Goal: Task Accomplishment & Management: Manage account settings

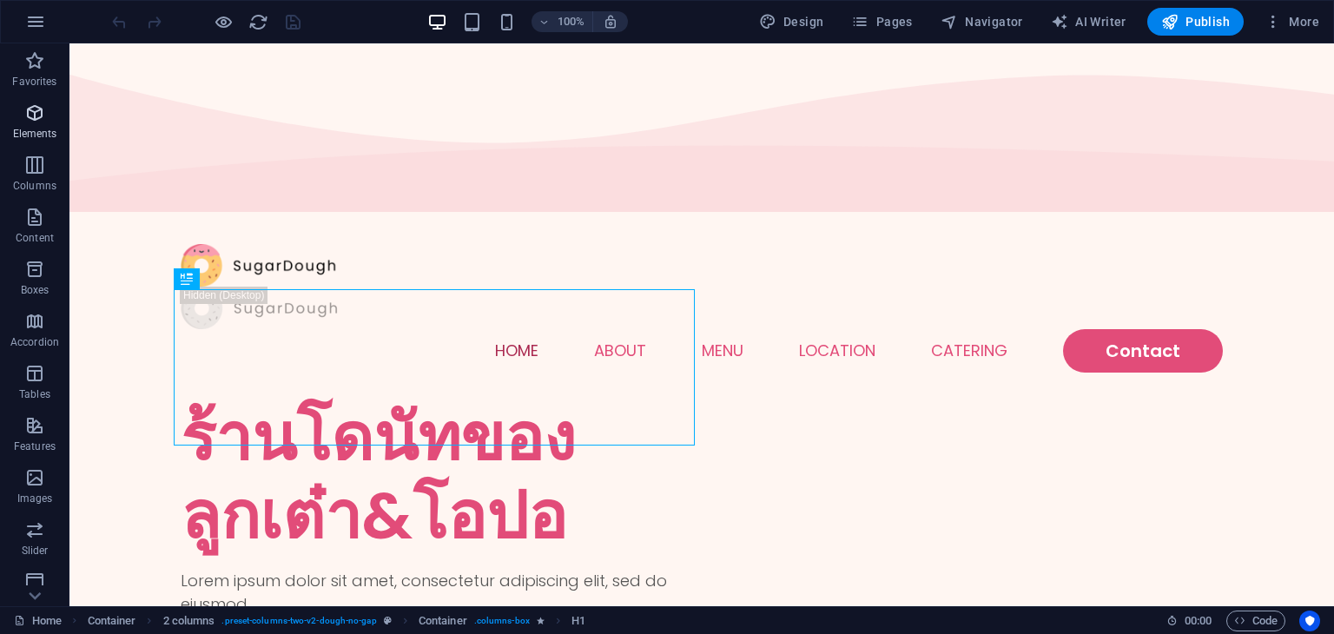
click at [37, 110] on icon "button" at bounding box center [34, 112] width 21 height 21
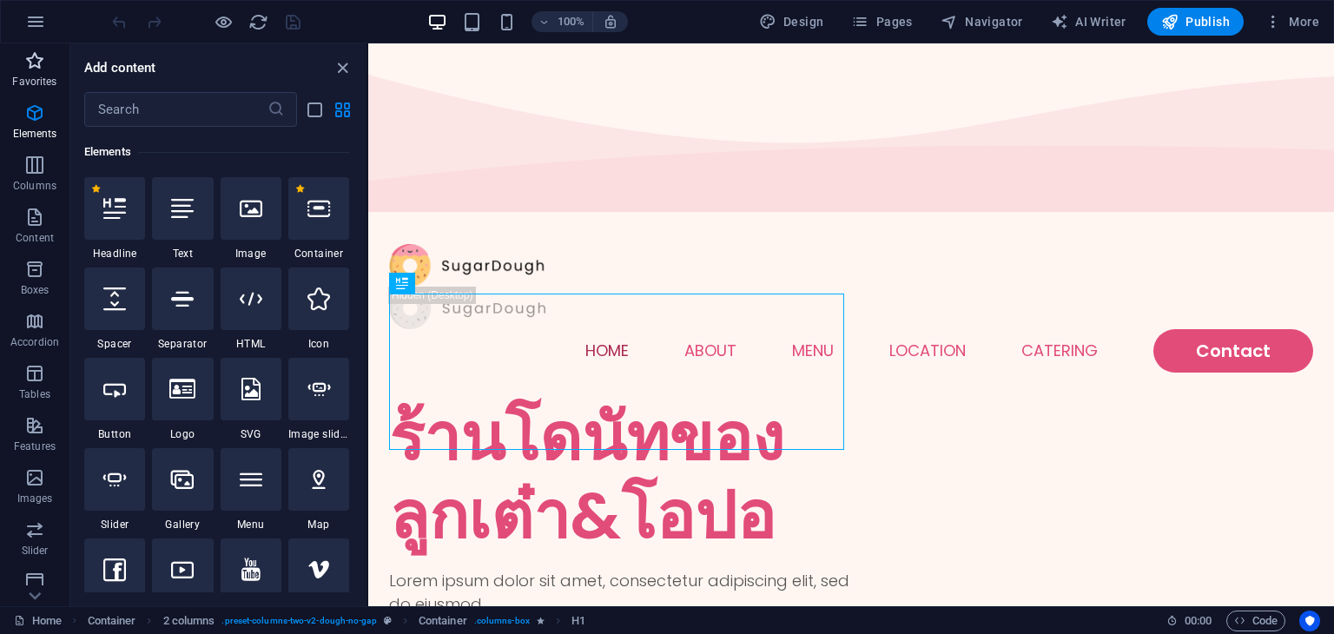
click at [58, 71] on span "Favorites" at bounding box center [34, 71] width 69 height 42
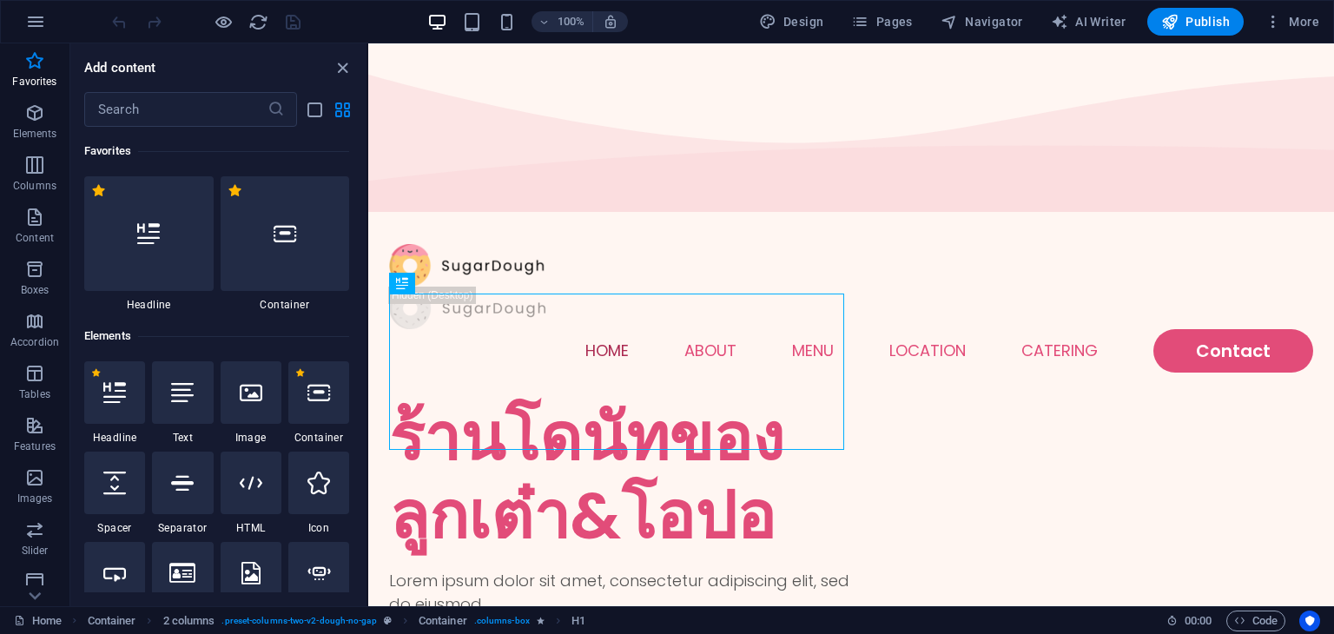
click at [698, 25] on div "100% Design Pages Navigator AI Writer Publish More" at bounding box center [717, 22] width 1217 height 28
click at [824, 22] on span "Design" at bounding box center [791, 21] width 65 height 17
select select "px"
select select "300"
select select "px"
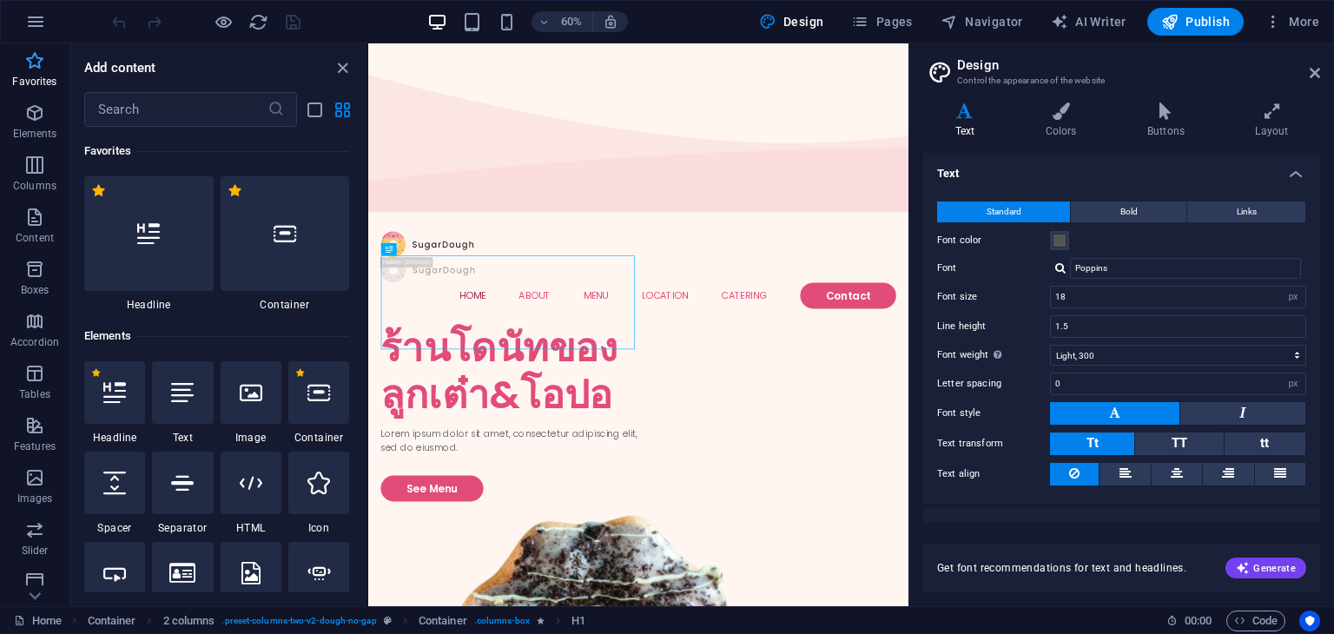
click at [40, 58] on icon "button" at bounding box center [34, 60] width 21 height 21
click at [863, 33] on button "Pages" at bounding box center [881, 22] width 75 height 28
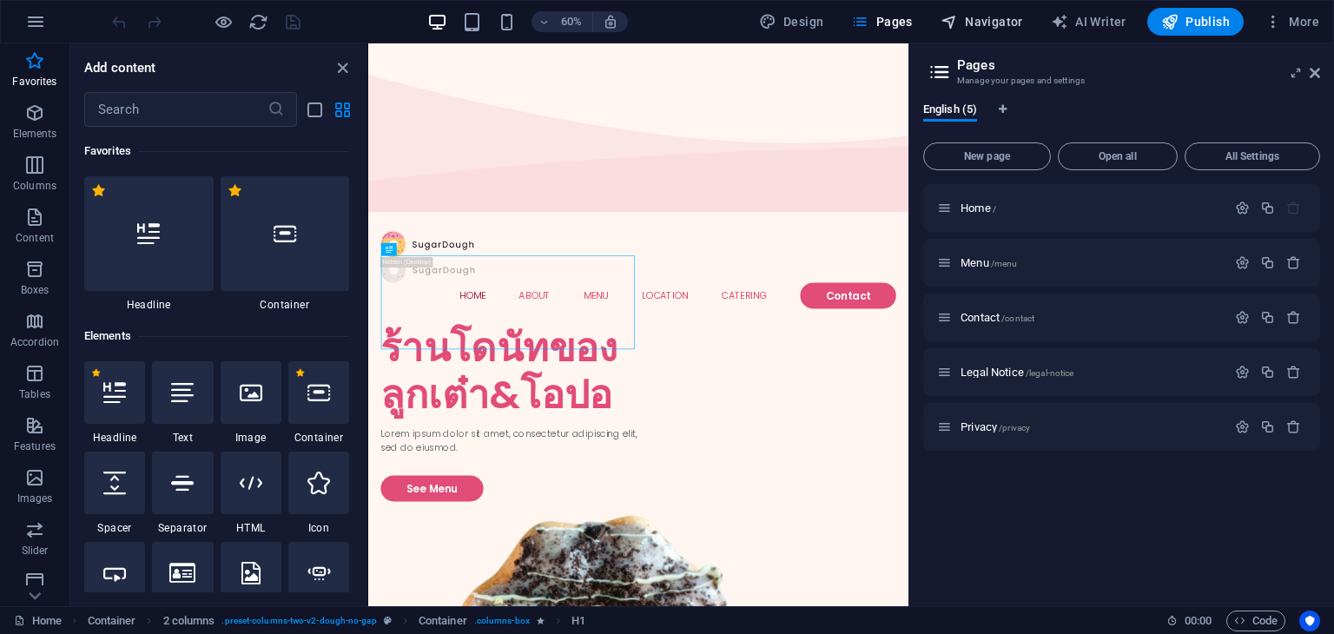
click at [999, 25] on span "Navigator" at bounding box center [981, 21] width 82 height 17
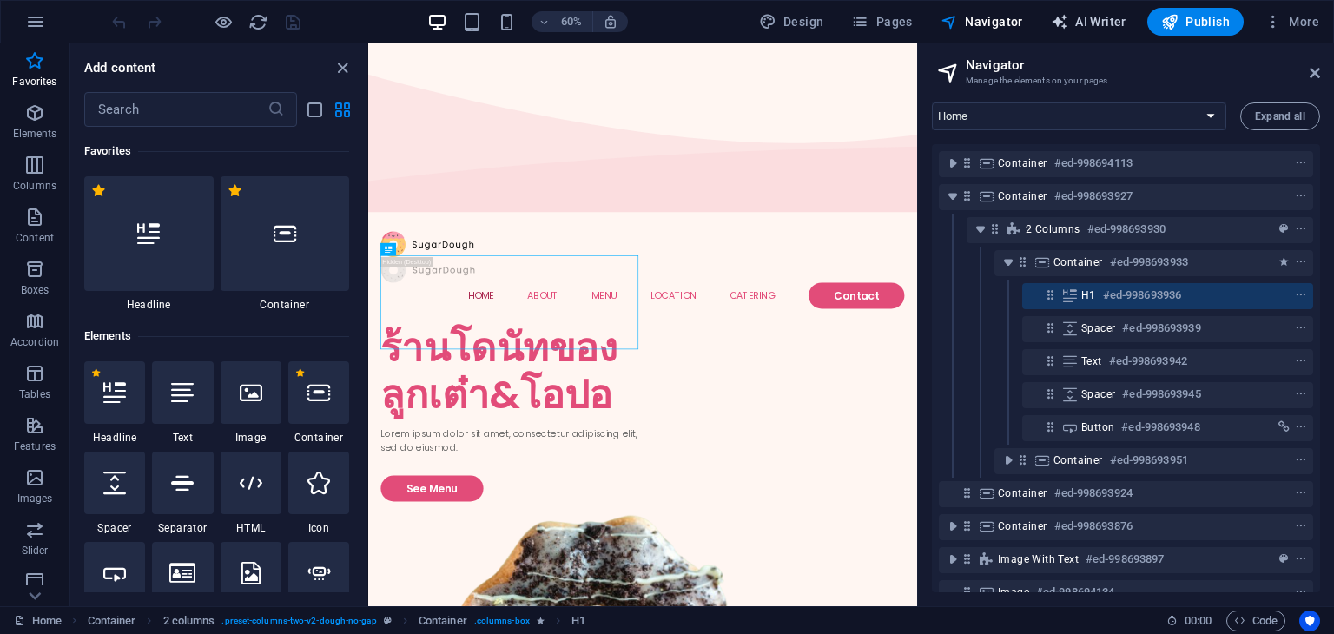
click at [1087, 23] on span "AI Writer" at bounding box center [1089, 21] width 76 height 17
select select "English"
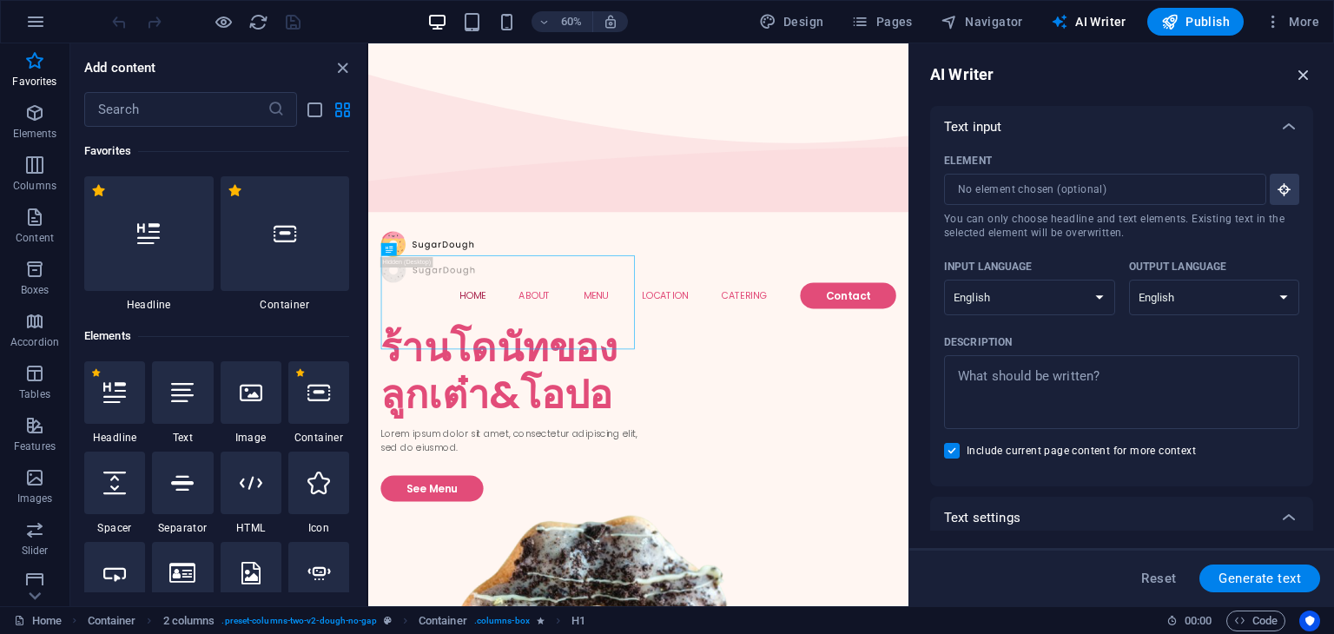
click at [1311, 71] on icon "button" at bounding box center [1303, 74] width 19 height 19
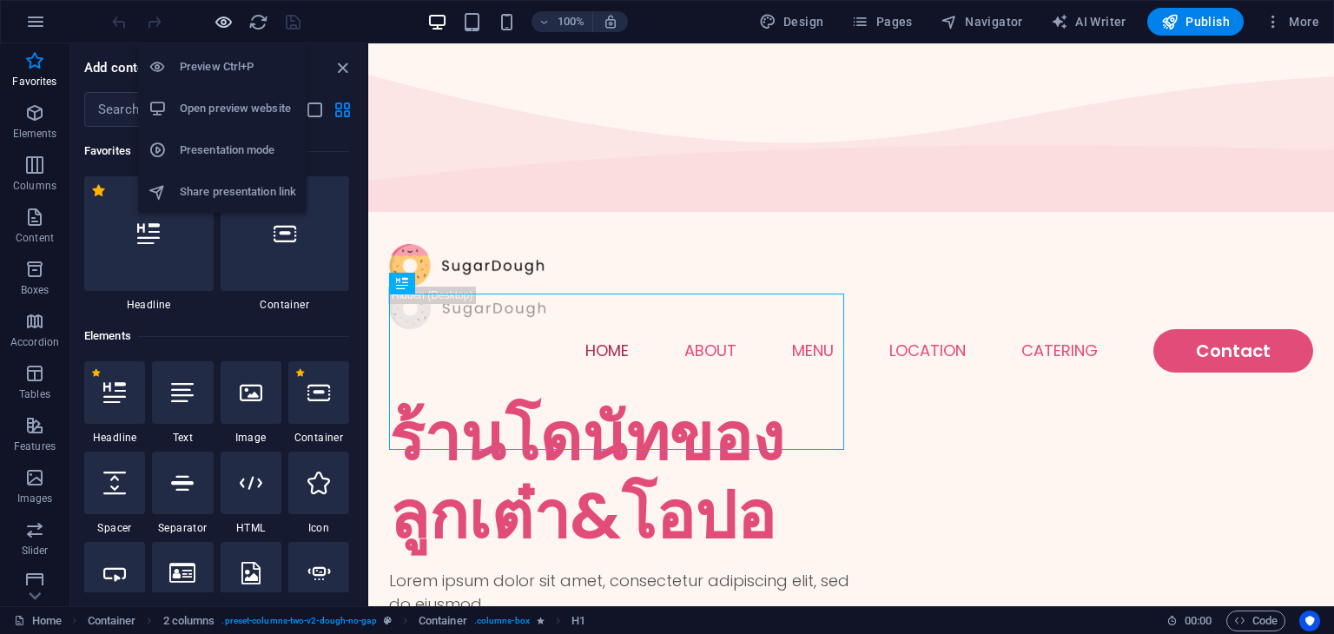
click at [228, 25] on icon "button" at bounding box center [224, 22] width 20 height 20
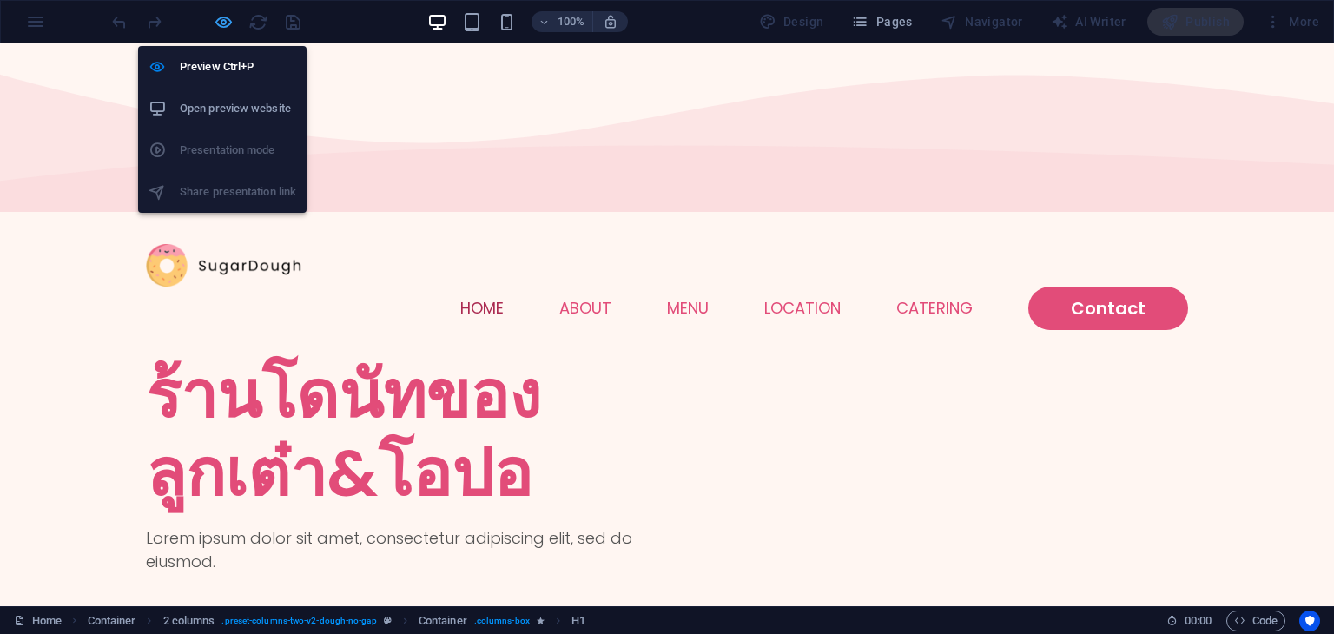
click at [230, 25] on icon "button" at bounding box center [224, 22] width 20 height 20
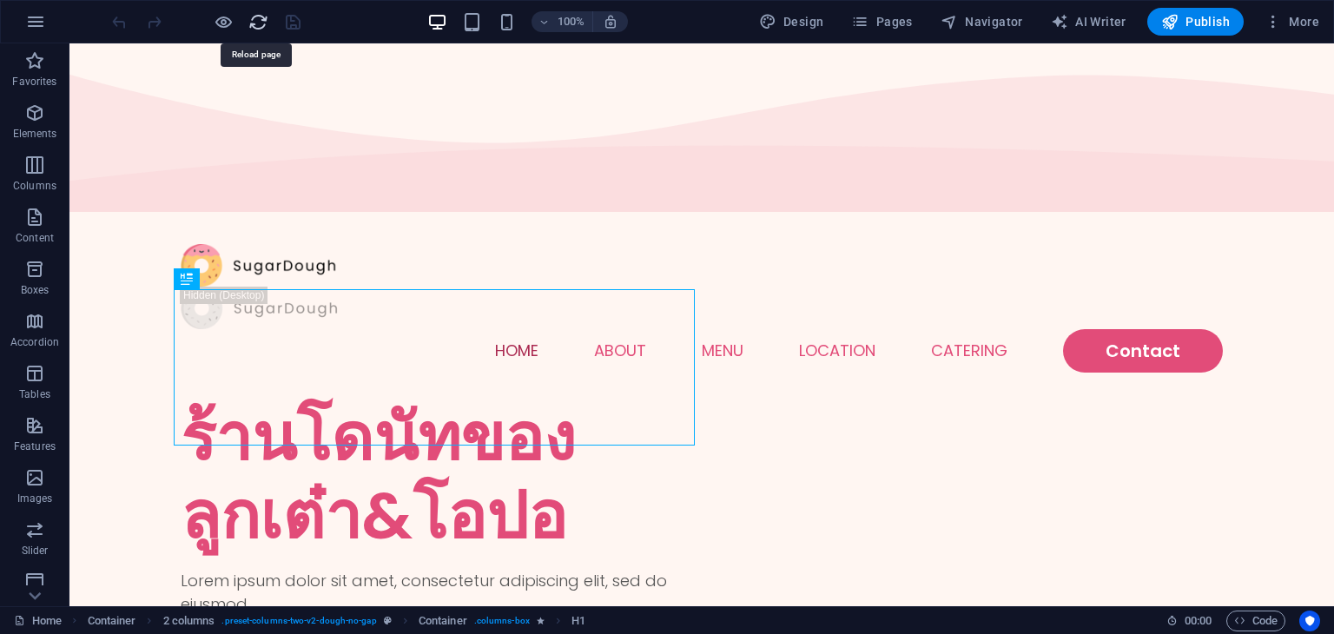
click at [254, 21] on icon "reload" at bounding box center [258, 22] width 20 height 20
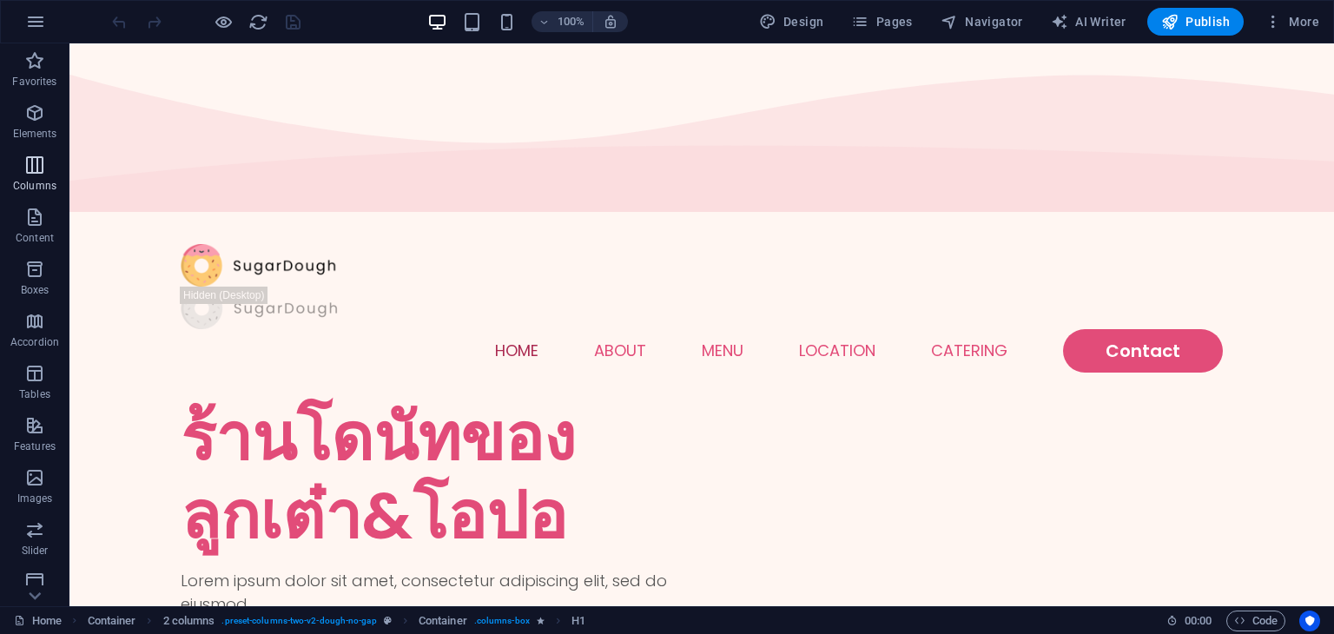
click at [43, 171] on icon "button" at bounding box center [34, 165] width 21 height 21
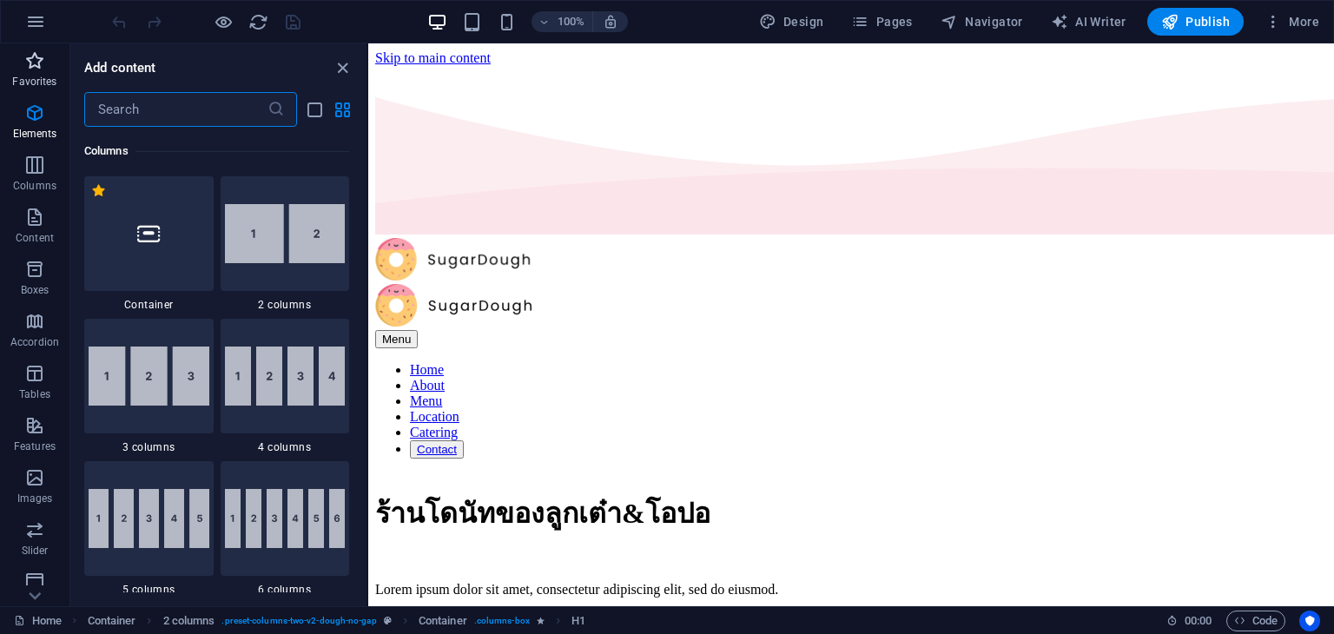
click at [32, 89] on span "Favorites" at bounding box center [34, 71] width 69 height 42
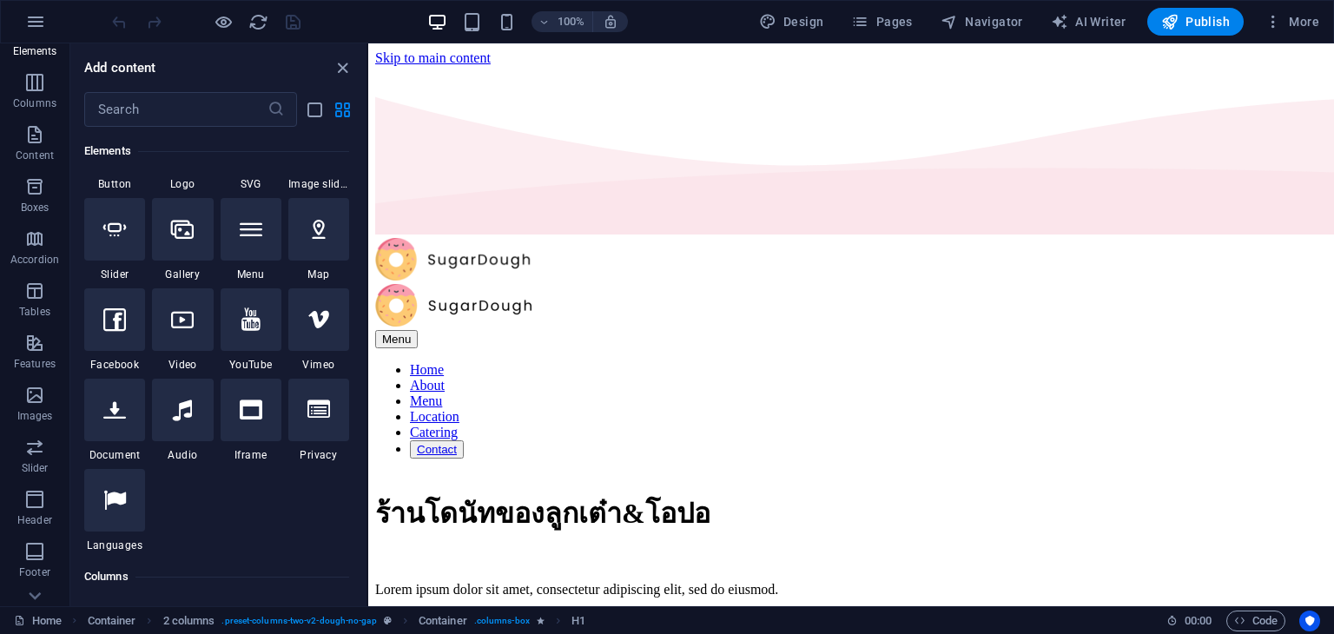
scroll to position [219, 0]
click at [24, 432] on p "Footer" at bounding box center [34, 436] width 31 height 14
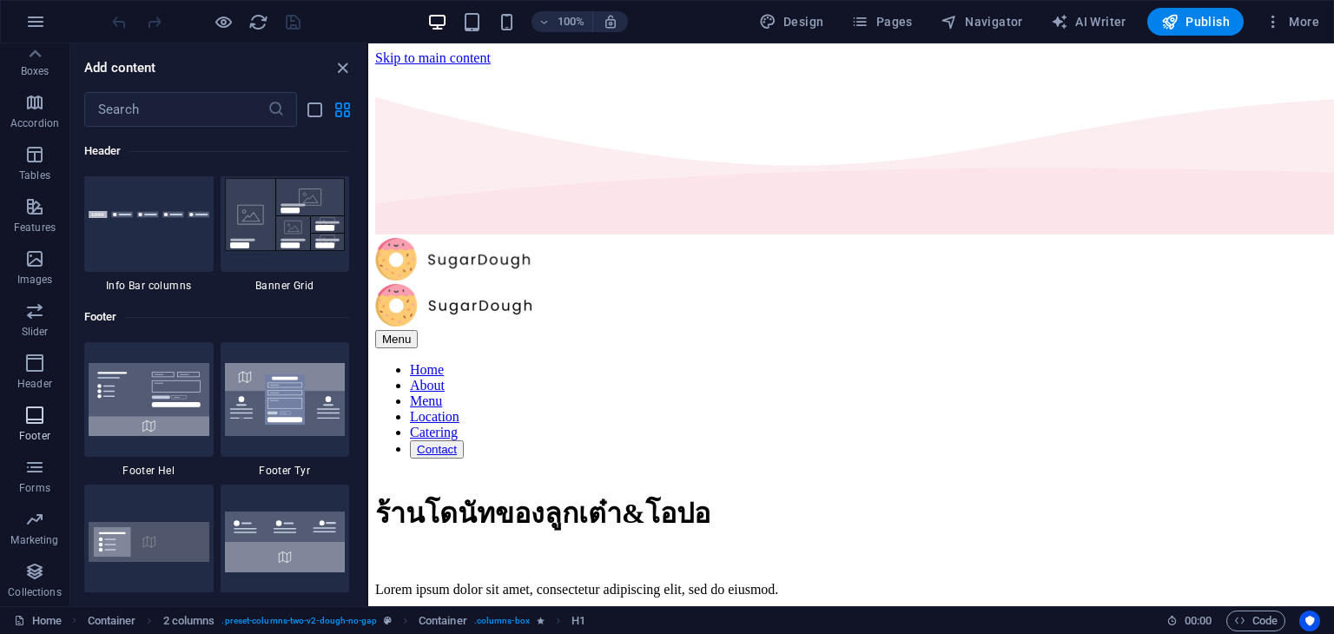
scroll to position [11495, 0]
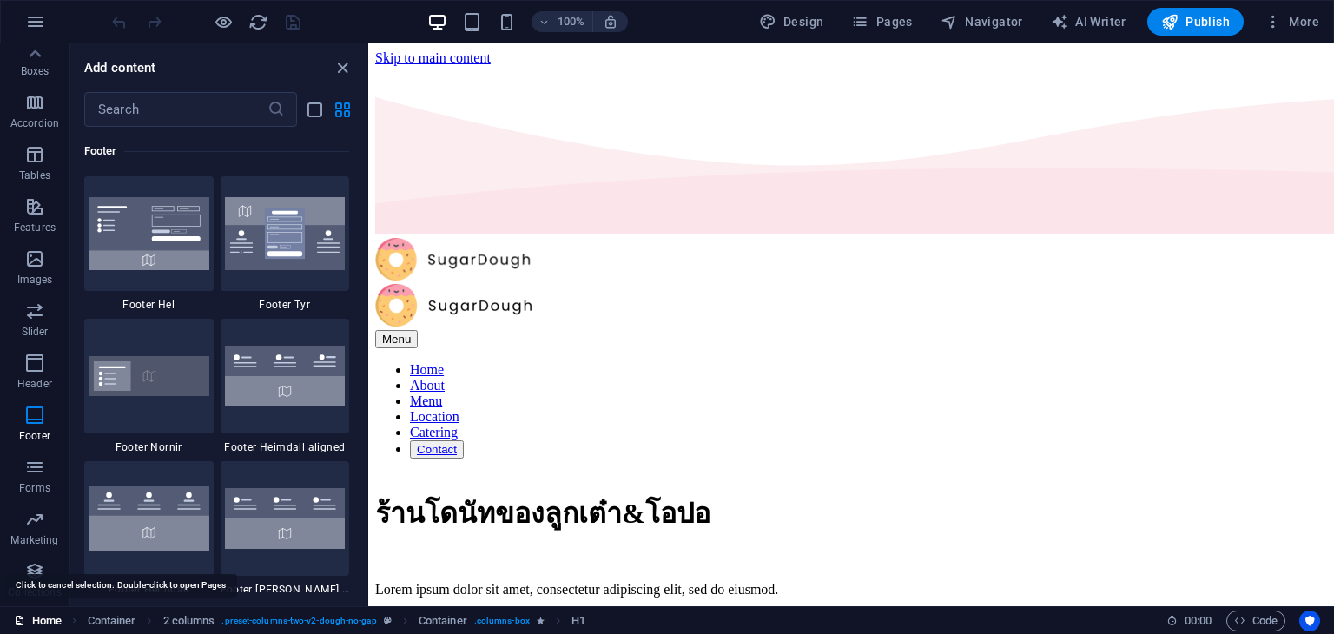
click at [54, 620] on link "Home" at bounding box center [38, 620] width 48 height 21
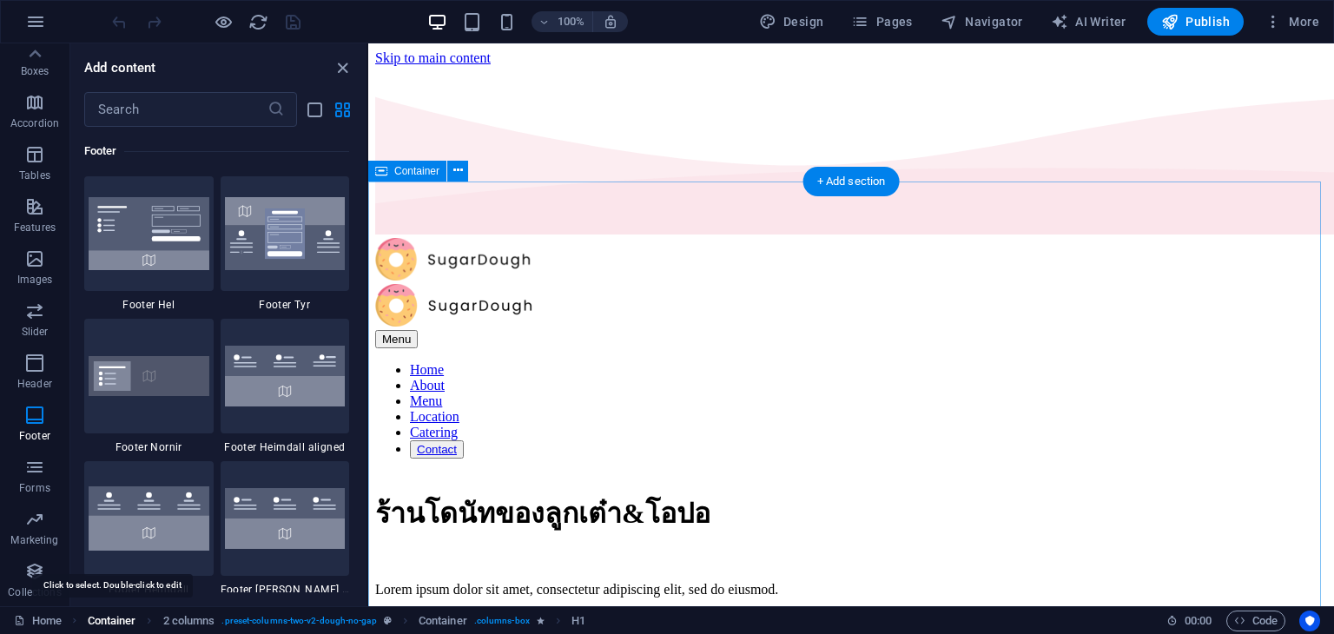
click at [103, 629] on span "Container" at bounding box center [112, 620] width 49 height 21
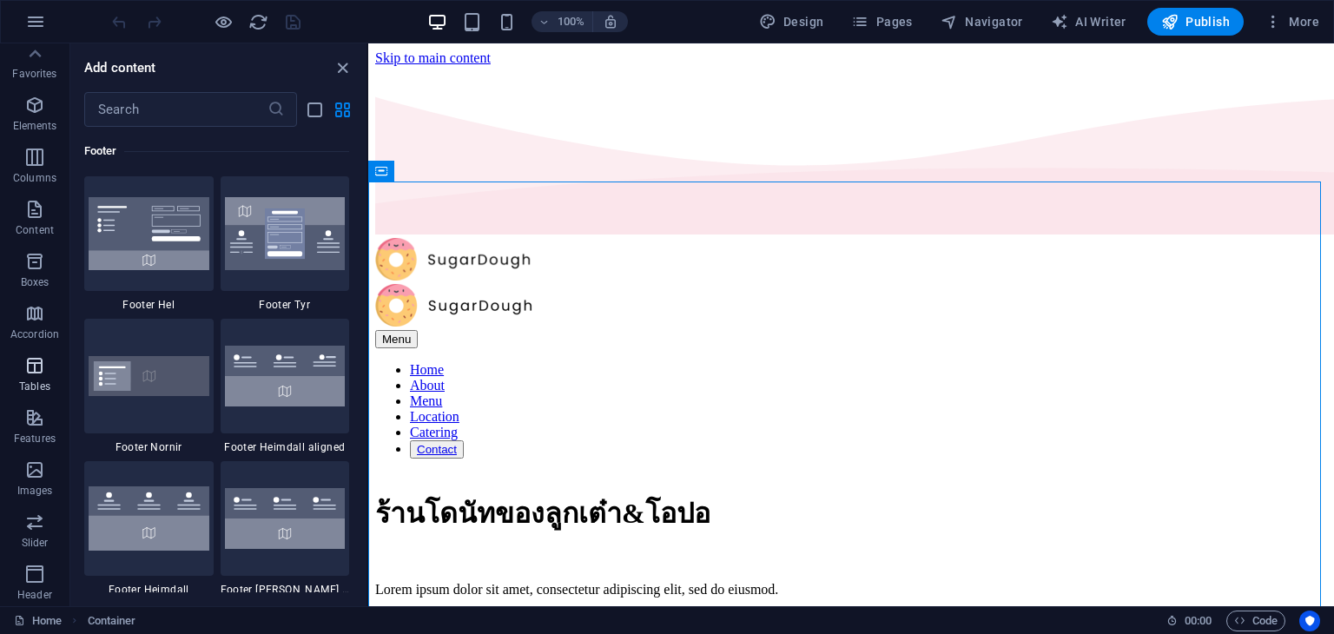
scroll to position [0, 0]
click at [33, 66] on icon "button" at bounding box center [34, 60] width 21 height 21
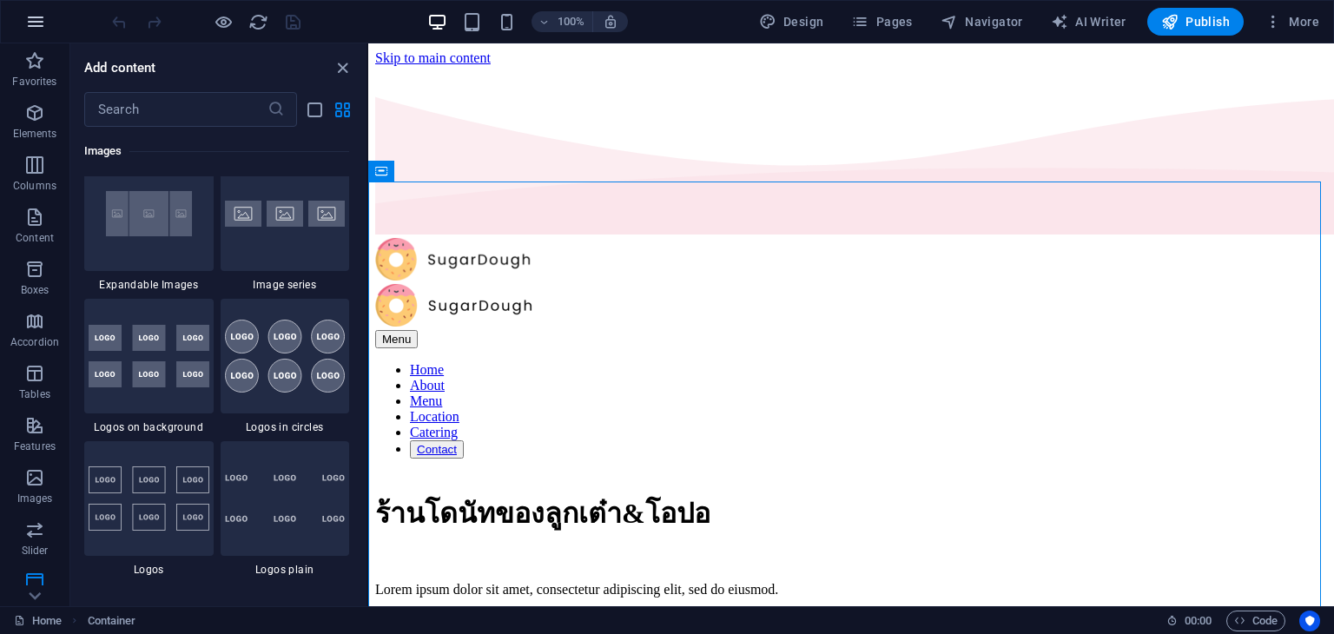
scroll to position [1139, 0]
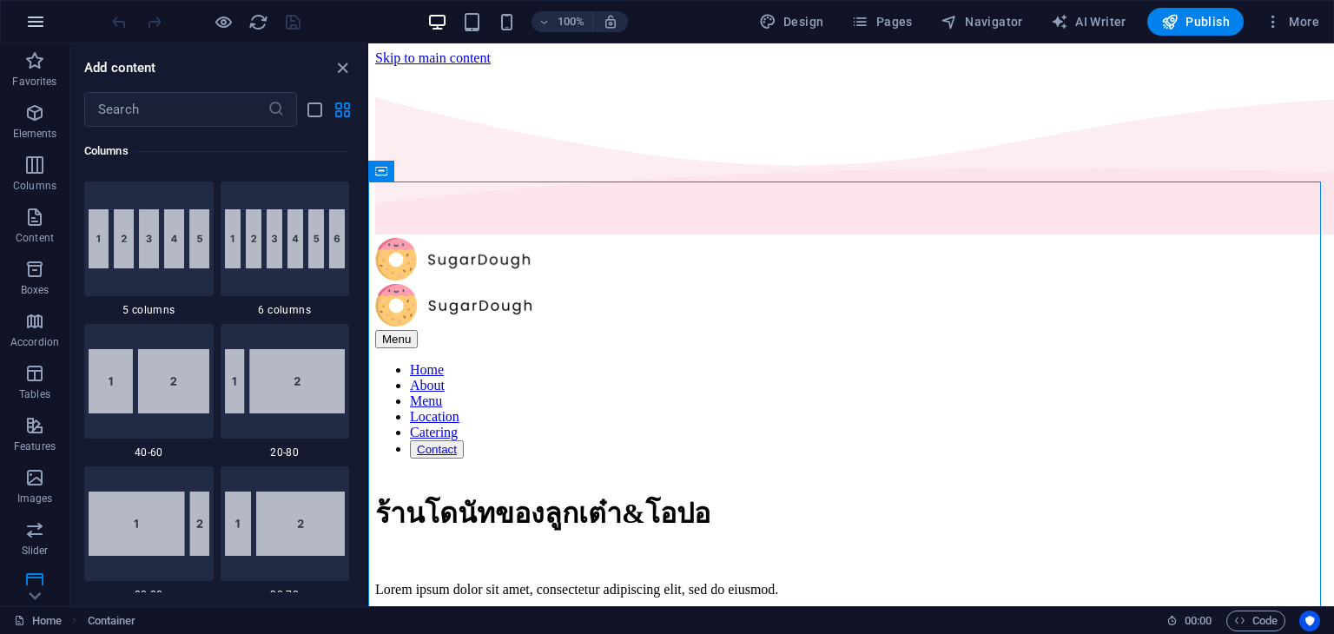
click at [38, 37] on button "button" at bounding box center [36, 22] width 42 height 42
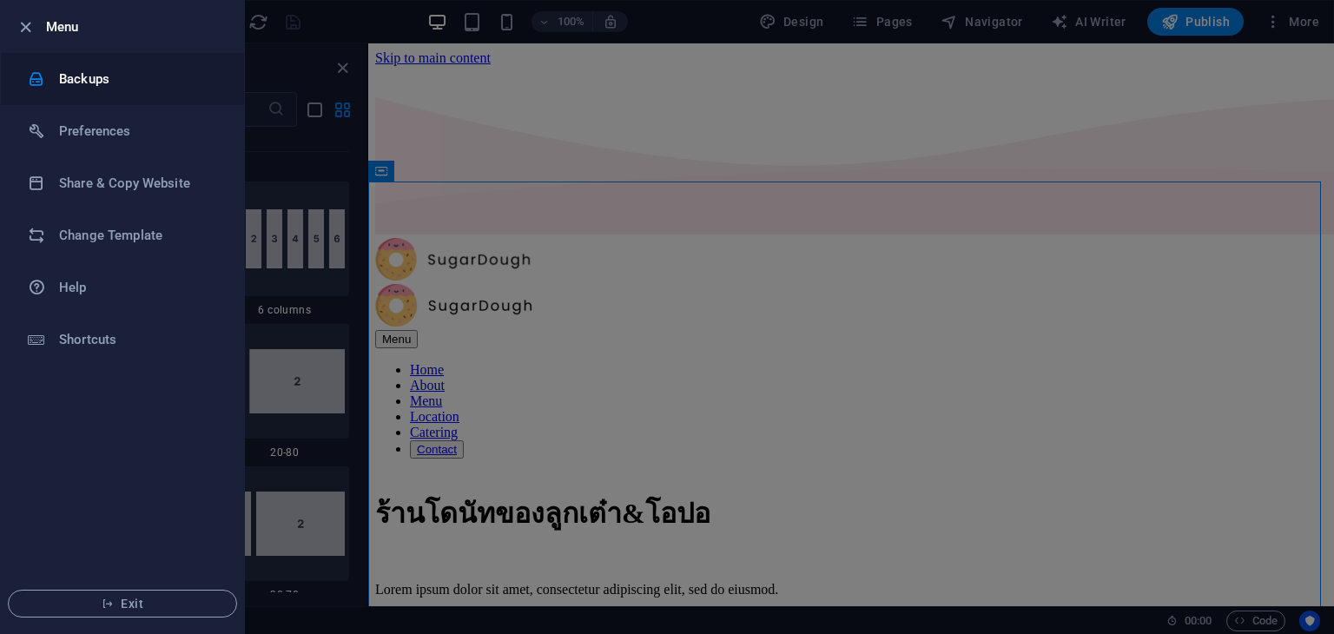
click at [122, 82] on h6 "Backups" at bounding box center [139, 79] width 161 height 21
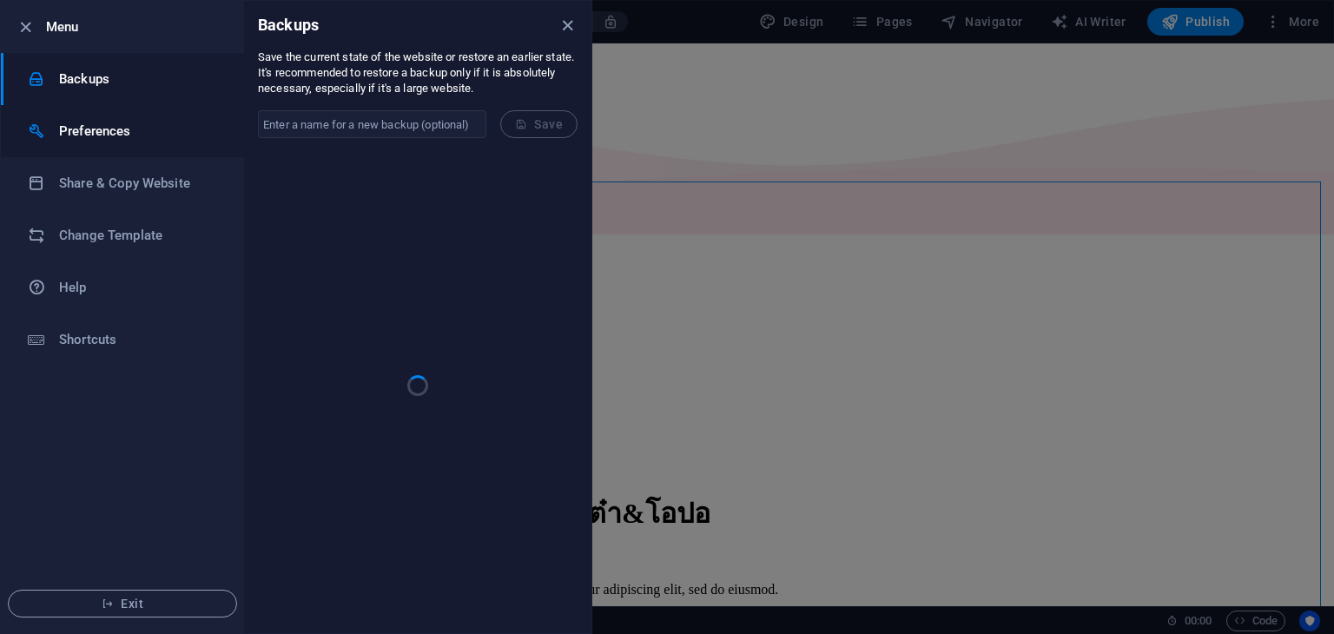
click at [96, 122] on h6 "Preferences" at bounding box center [139, 131] width 161 height 21
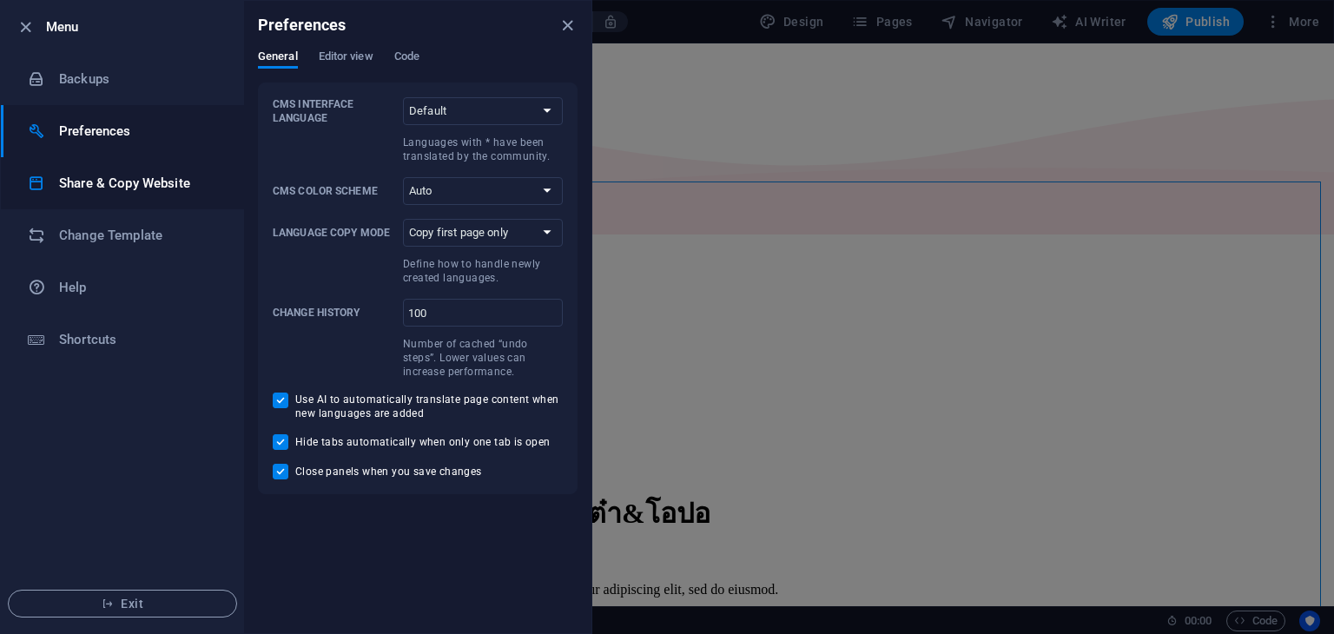
click at [188, 182] on h6 "Share & Copy Website" at bounding box center [139, 183] width 161 height 21
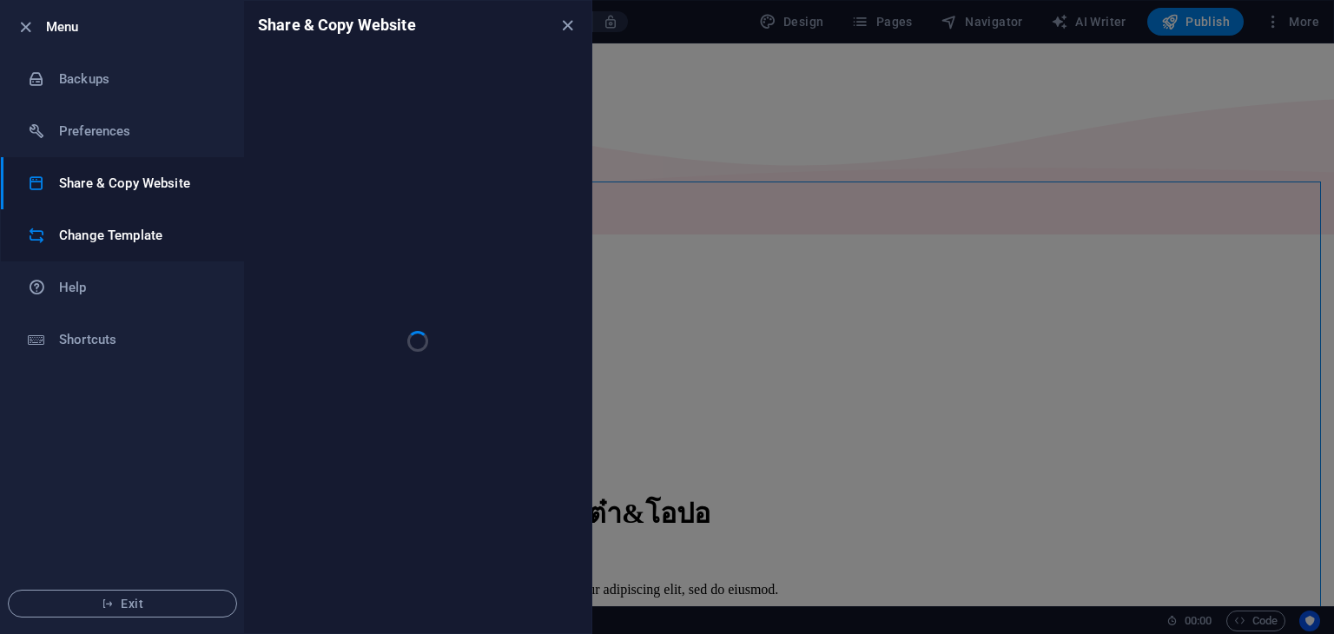
click at [157, 218] on li "Change Template" at bounding box center [122, 235] width 243 height 52
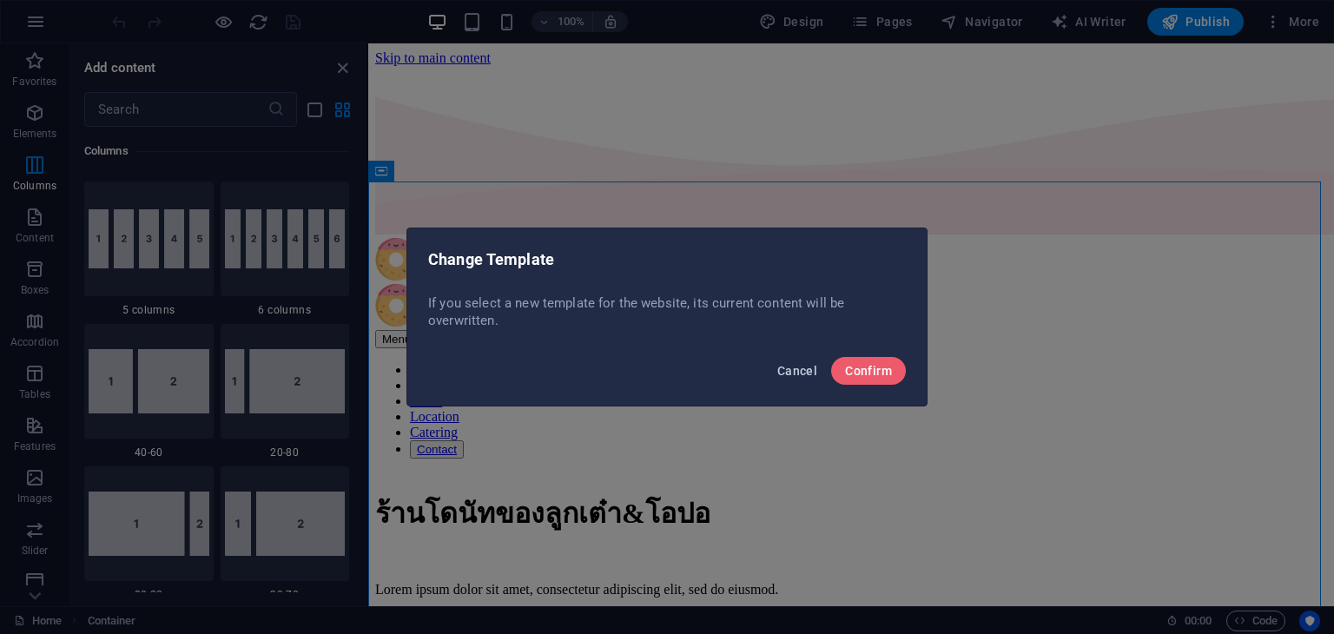
click at [799, 372] on span "Cancel" at bounding box center [797, 371] width 40 height 14
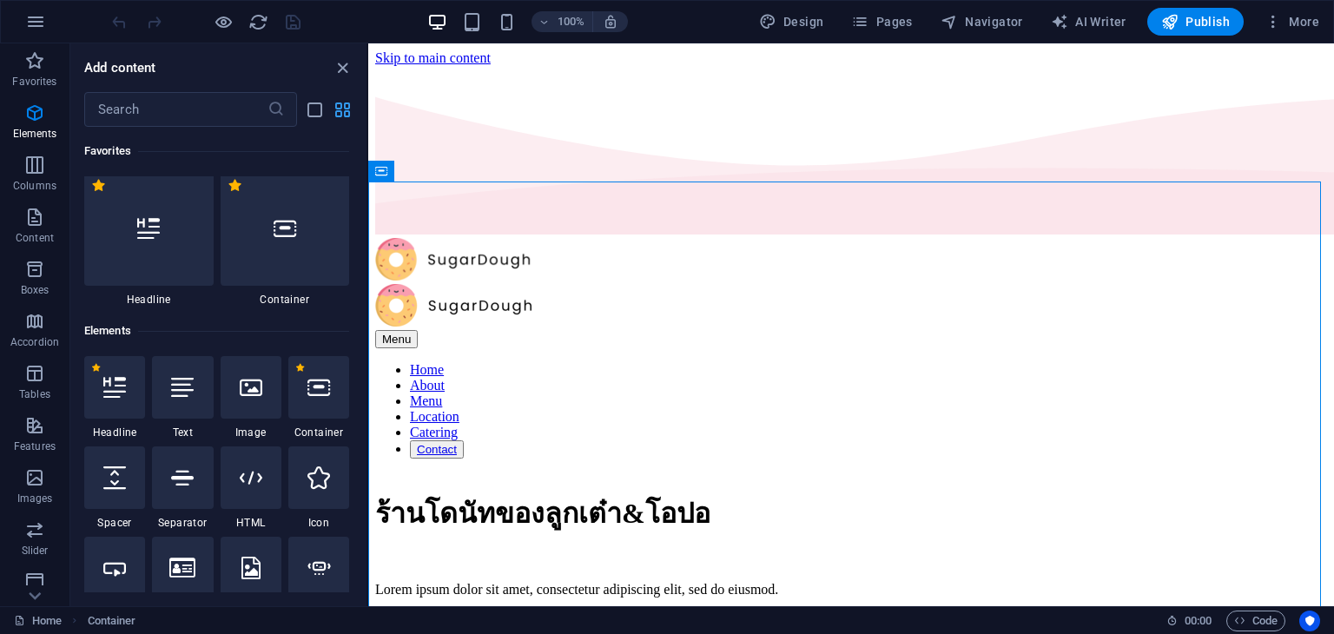
scroll to position [0, 0]
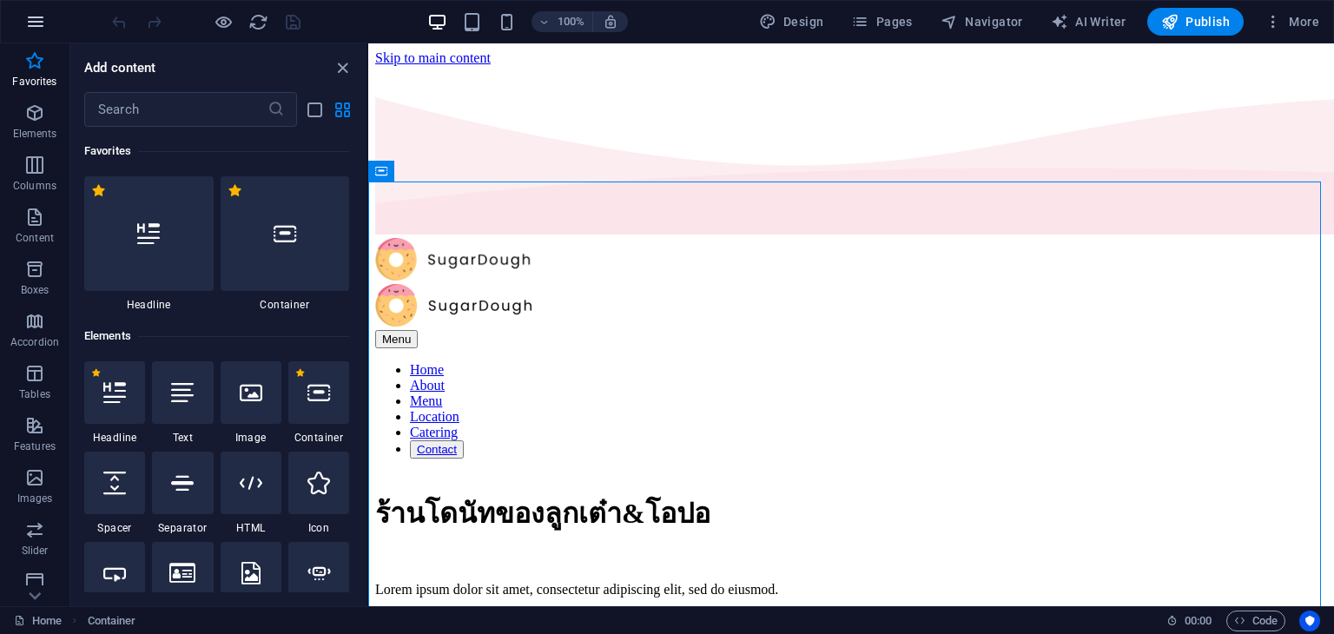
click at [41, 25] on icon "button" at bounding box center [35, 21] width 21 height 21
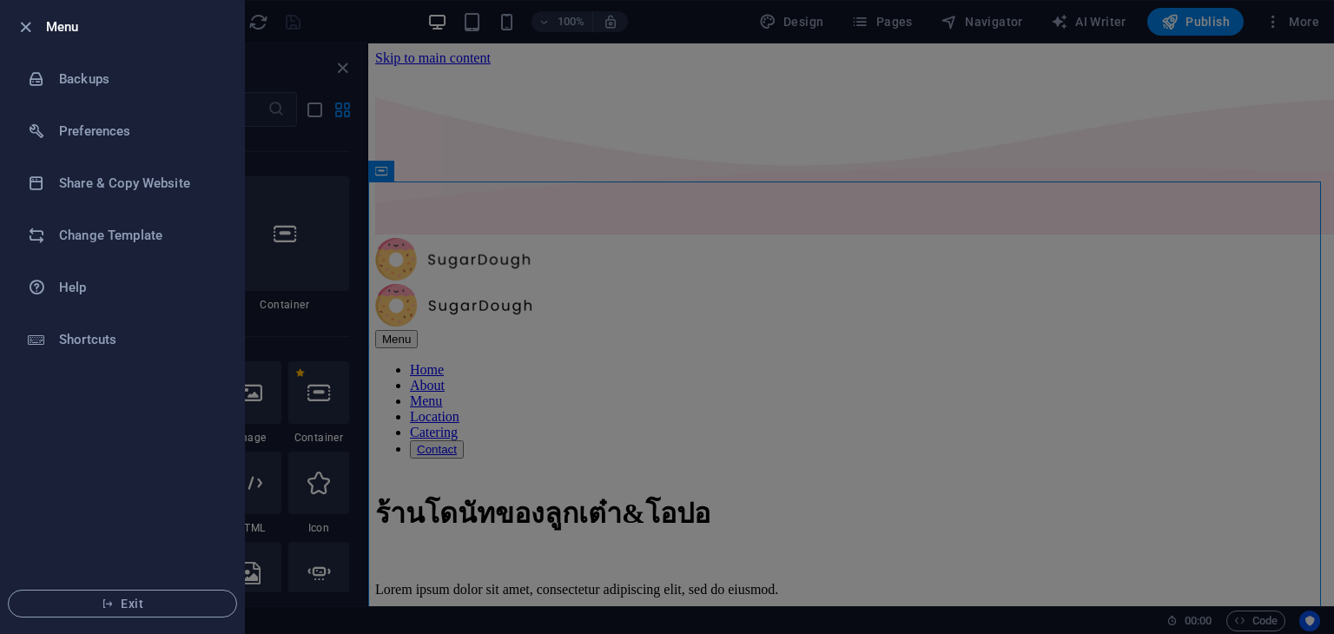
click at [42, 24] on div at bounding box center [30, 26] width 31 height 21
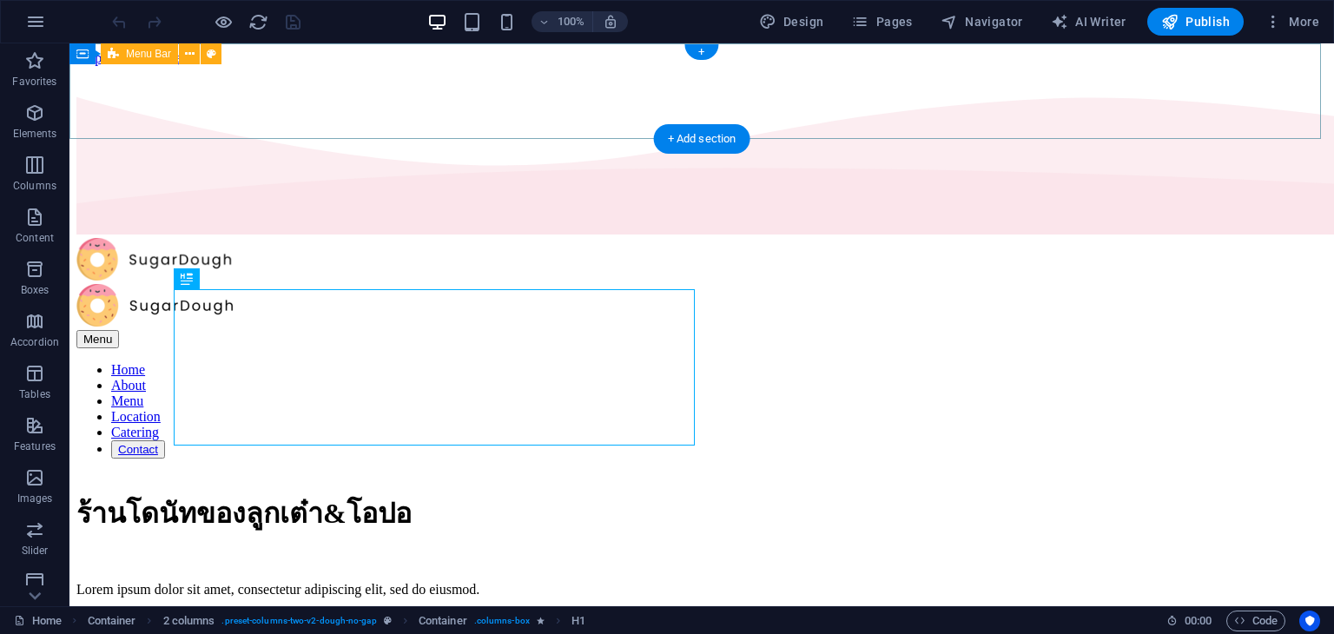
click at [1309, 238] on div "Menu Home About Menu Location Catering Contact" at bounding box center [701, 348] width 1250 height 221
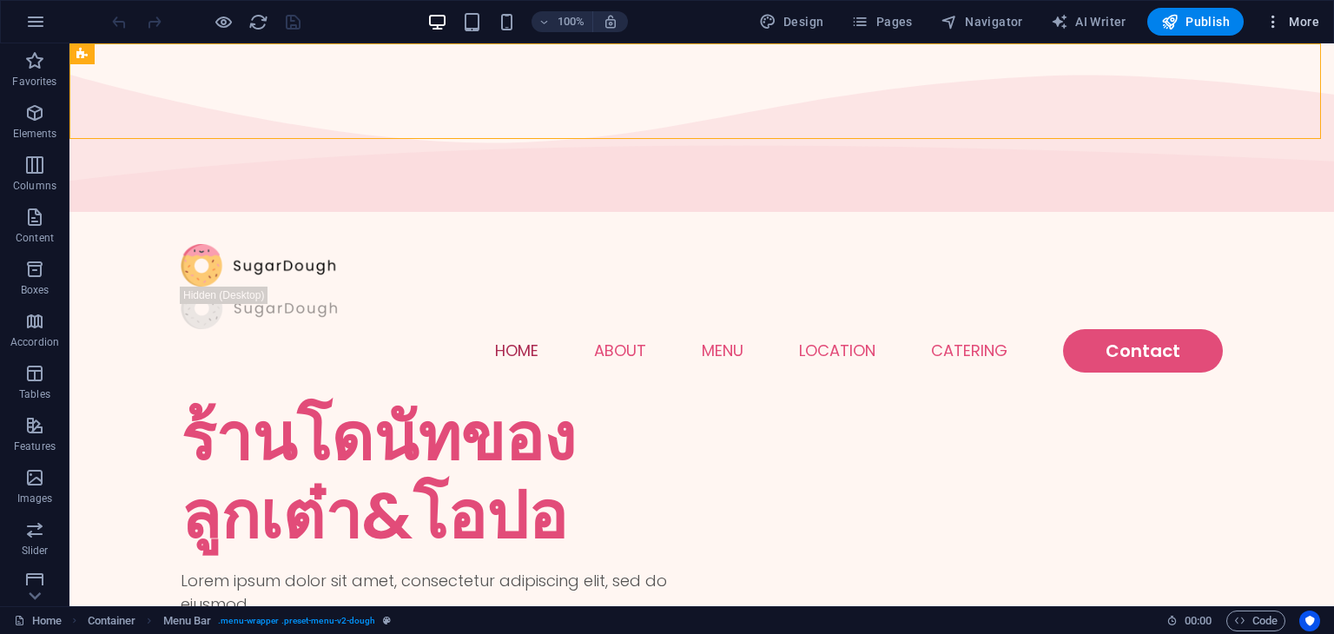
click at [1312, 22] on span "More" at bounding box center [1291, 21] width 55 height 17
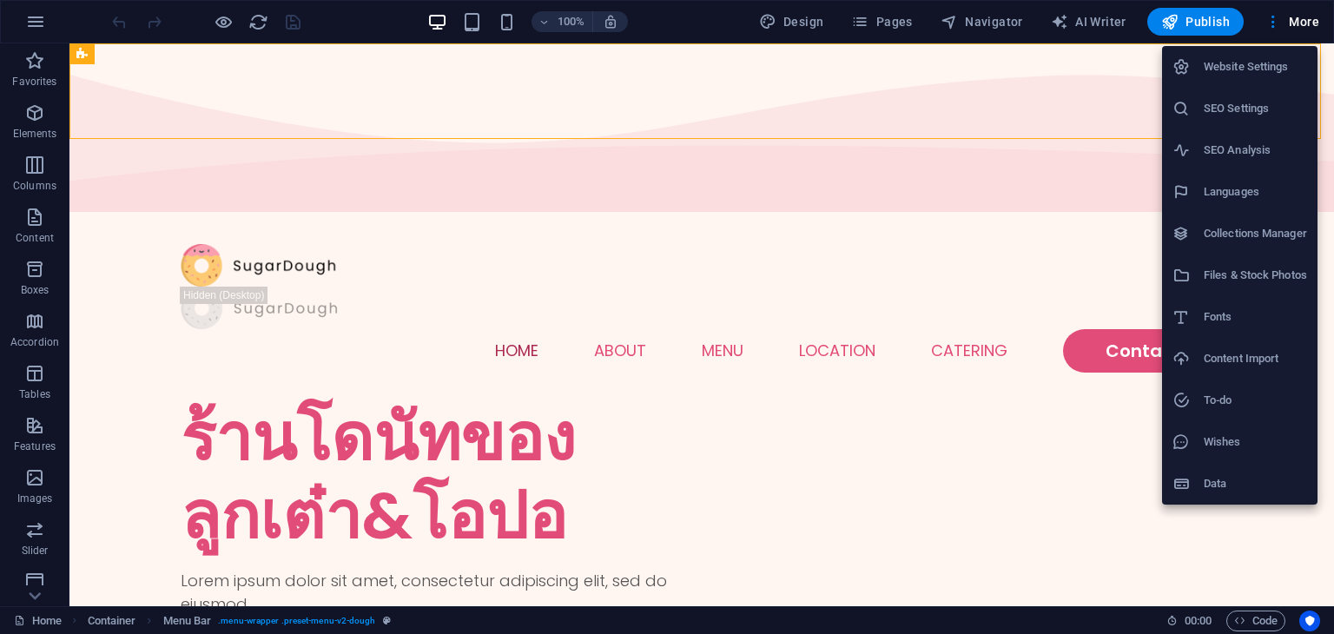
click at [1280, 56] on h6 "Website Settings" at bounding box center [1254, 66] width 103 height 21
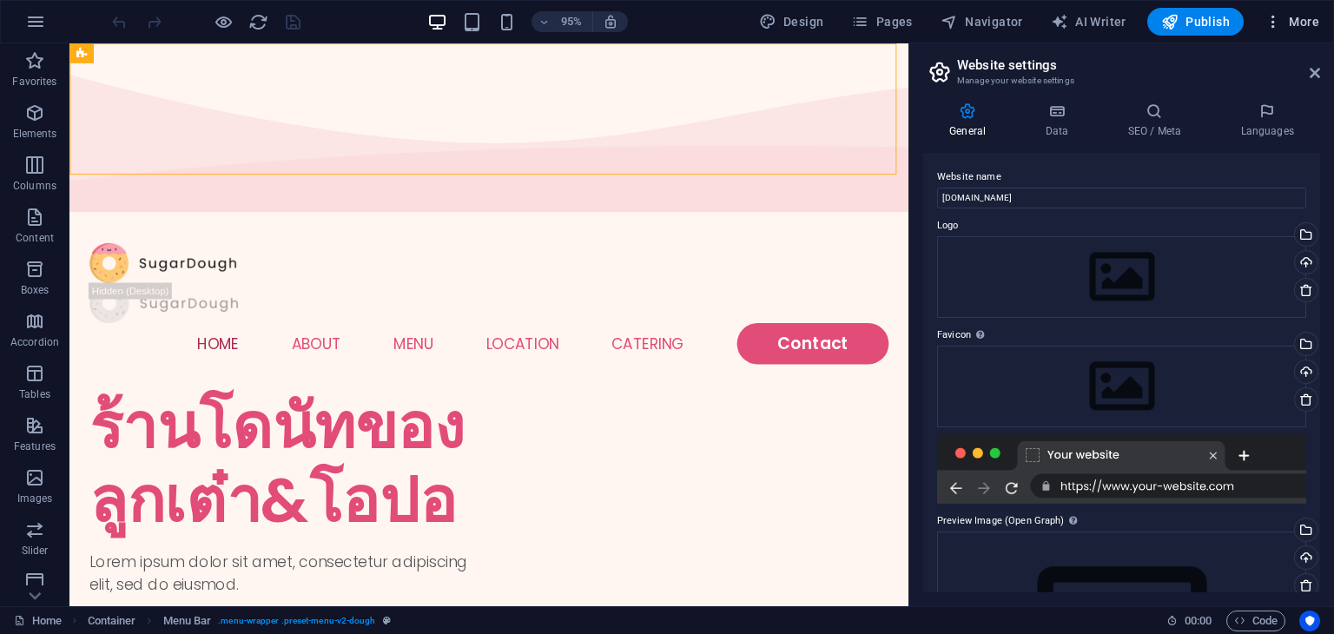
click at [1297, 16] on span "More" at bounding box center [1291, 21] width 55 height 17
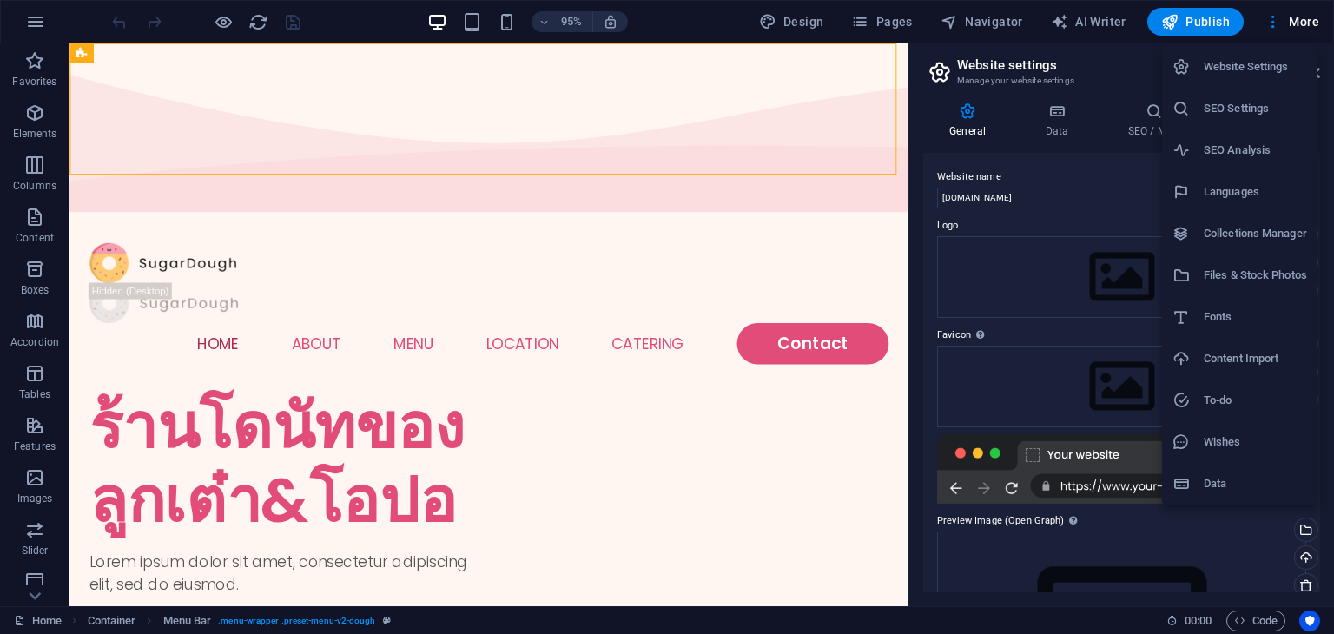
click at [1295, 24] on div at bounding box center [667, 317] width 1334 height 634
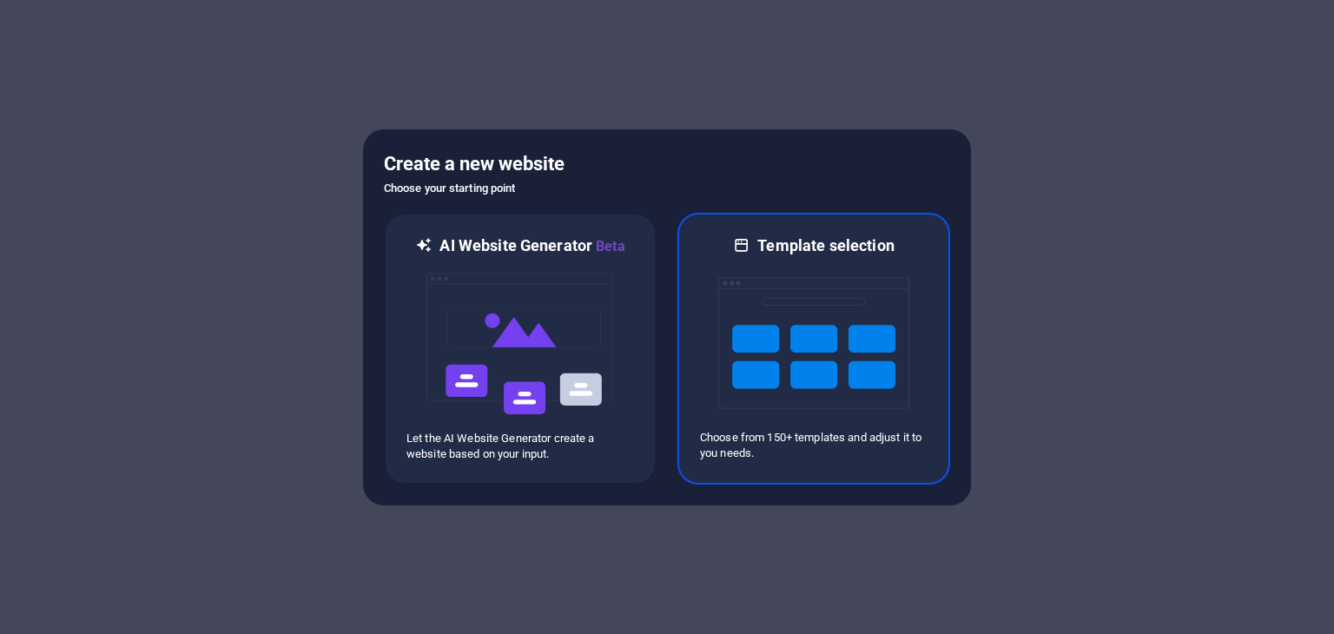
click at [820, 279] on img at bounding box center [813, 343] width 191 height 174
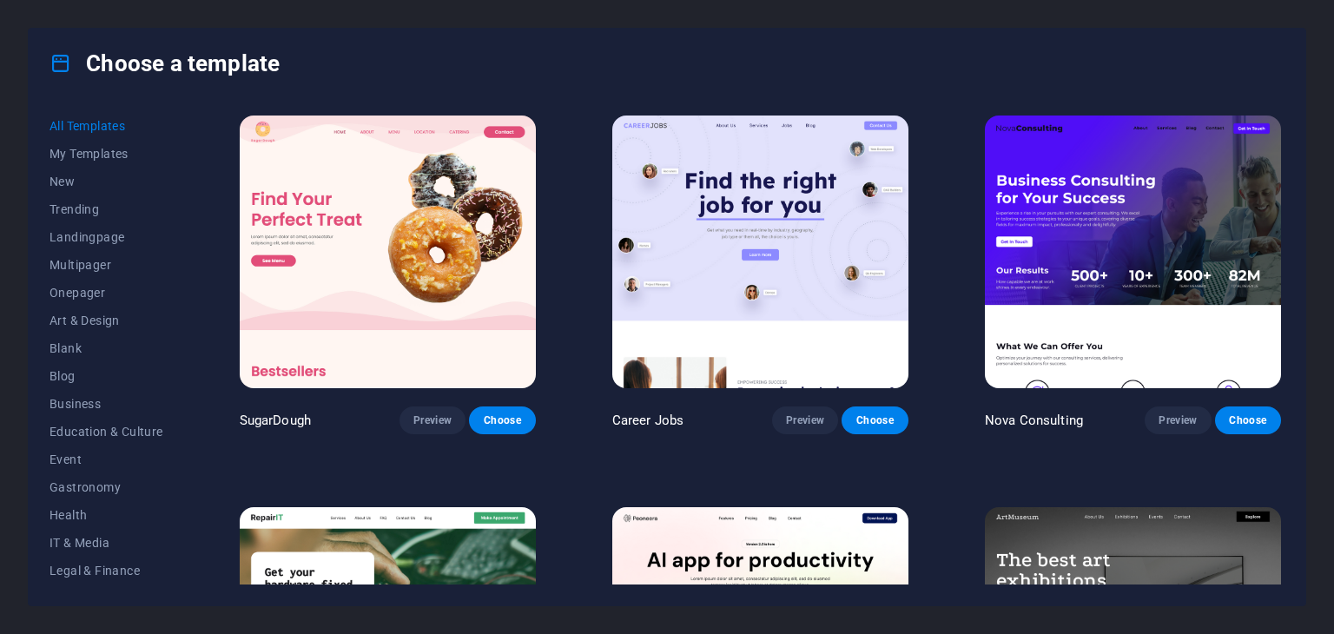
click at [752, 212] on img at bounding box center [760, 251] width 296 height 273
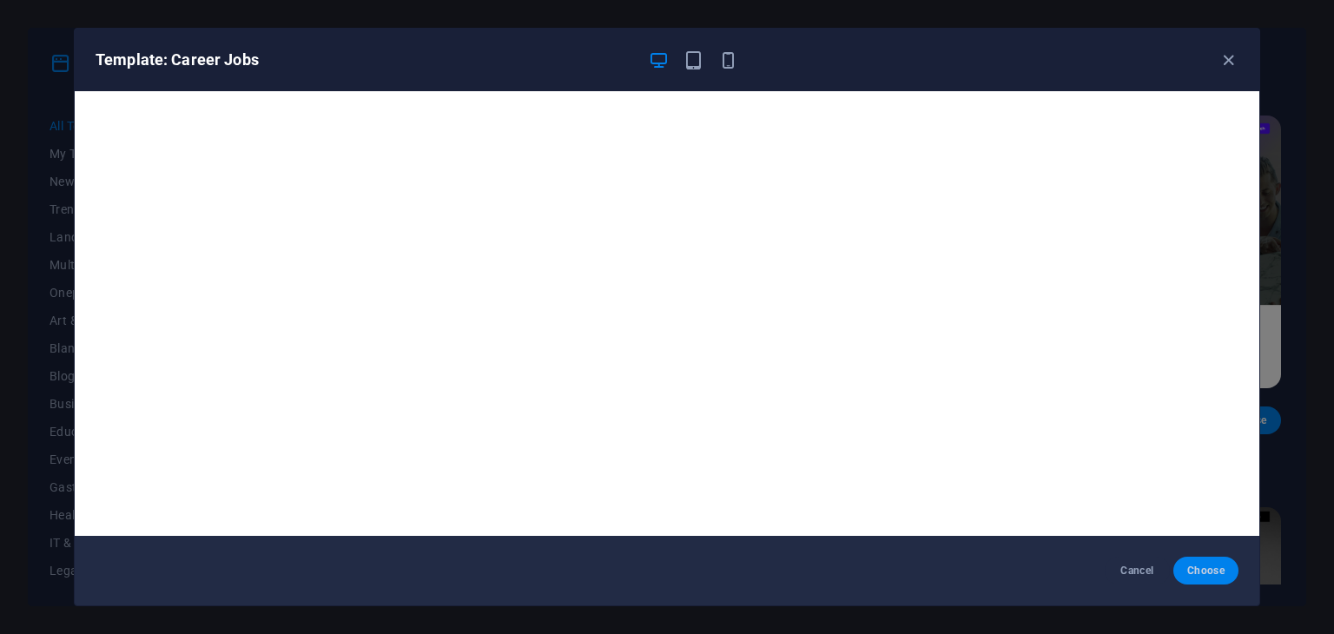
click at [1208, 569] on span "Choose" at bounding box center [1205, 570] width 37 height 14
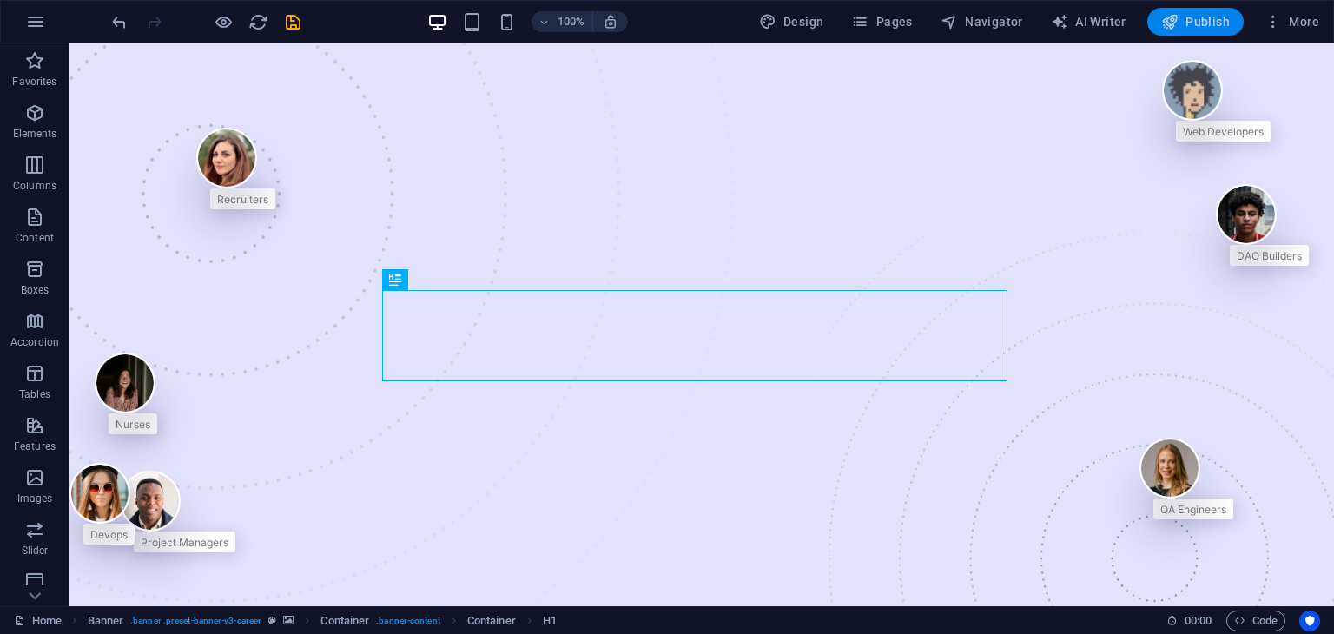
click at [1183, 22] on span "Publish" at bounding box center [1195, 21] width 69 height 17
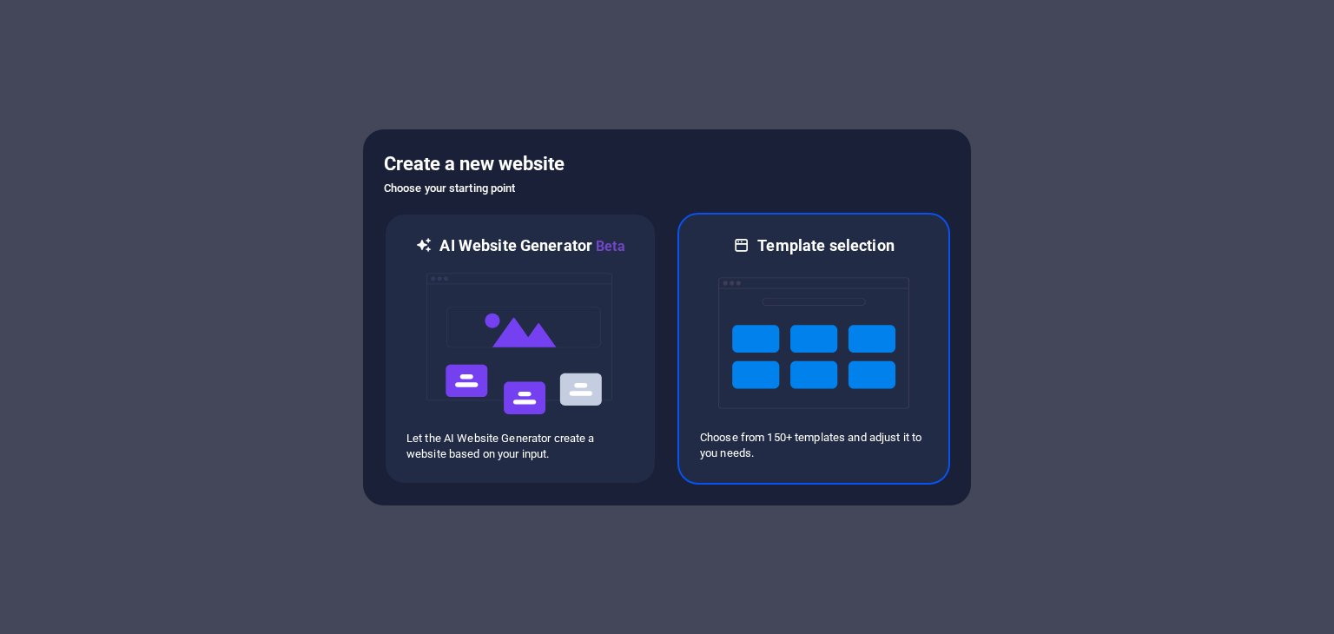
click at [736, 306] on img at bounding box center [813, 343] width 191 height 174
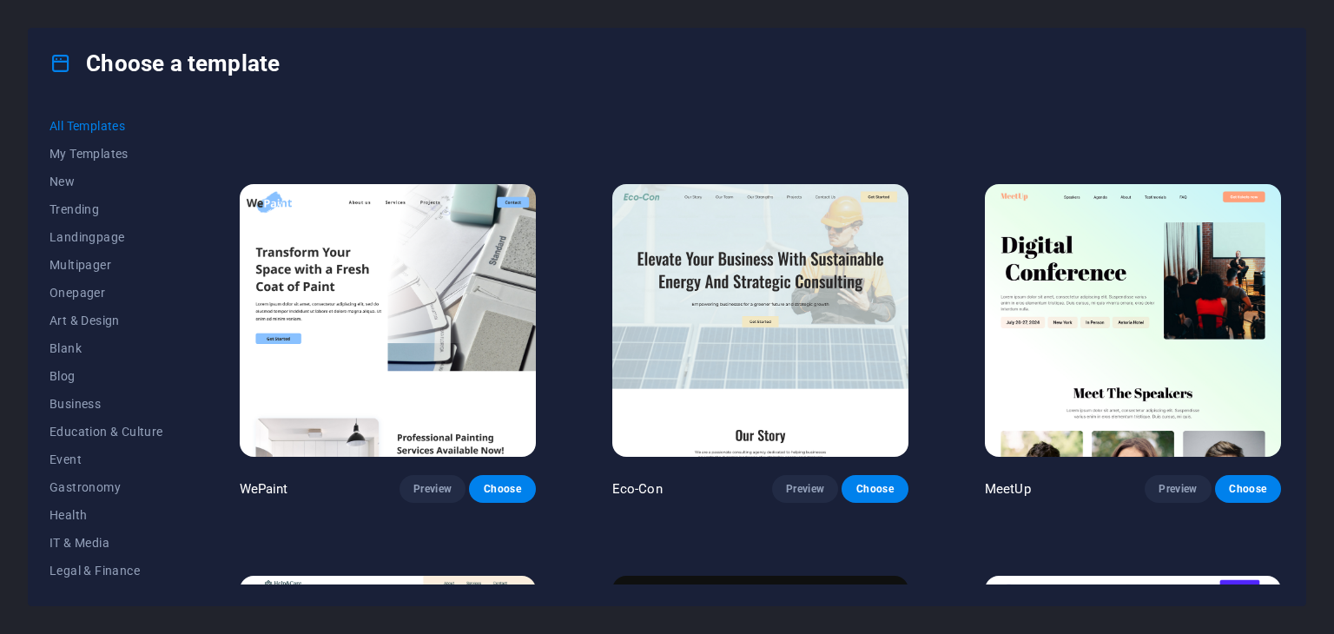
scroll to position [87, 0]
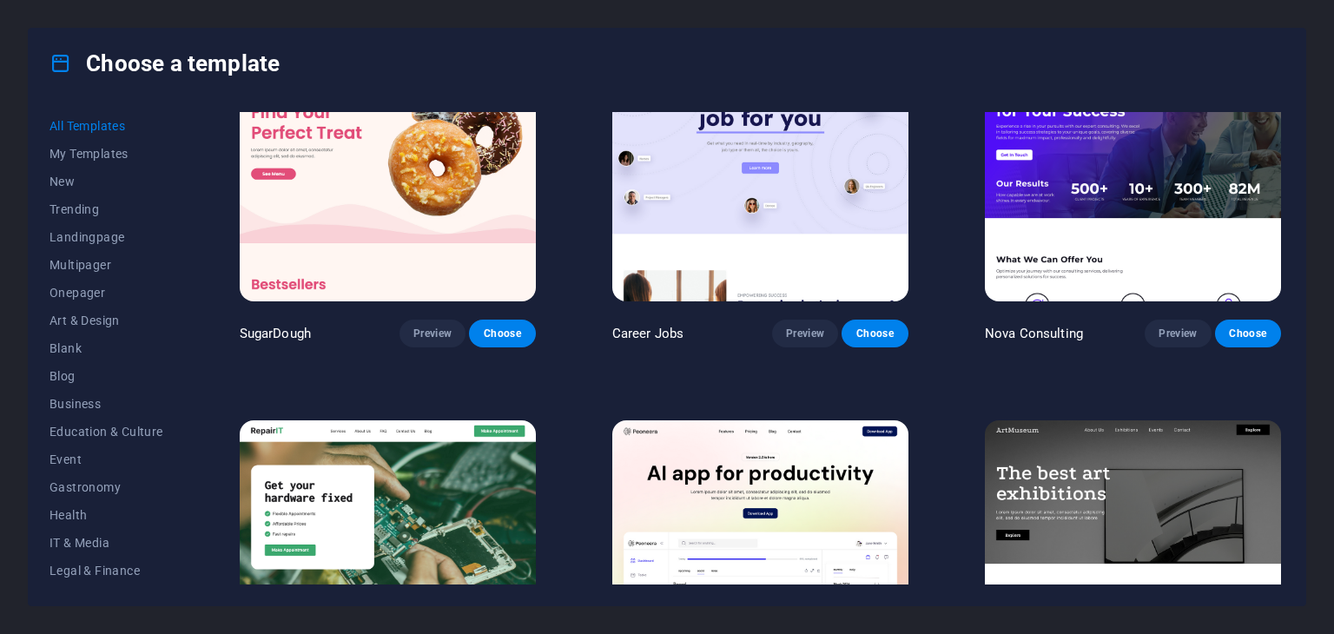
click at [760, 223] on img at bounding box center [760, 165] width 296 height 273
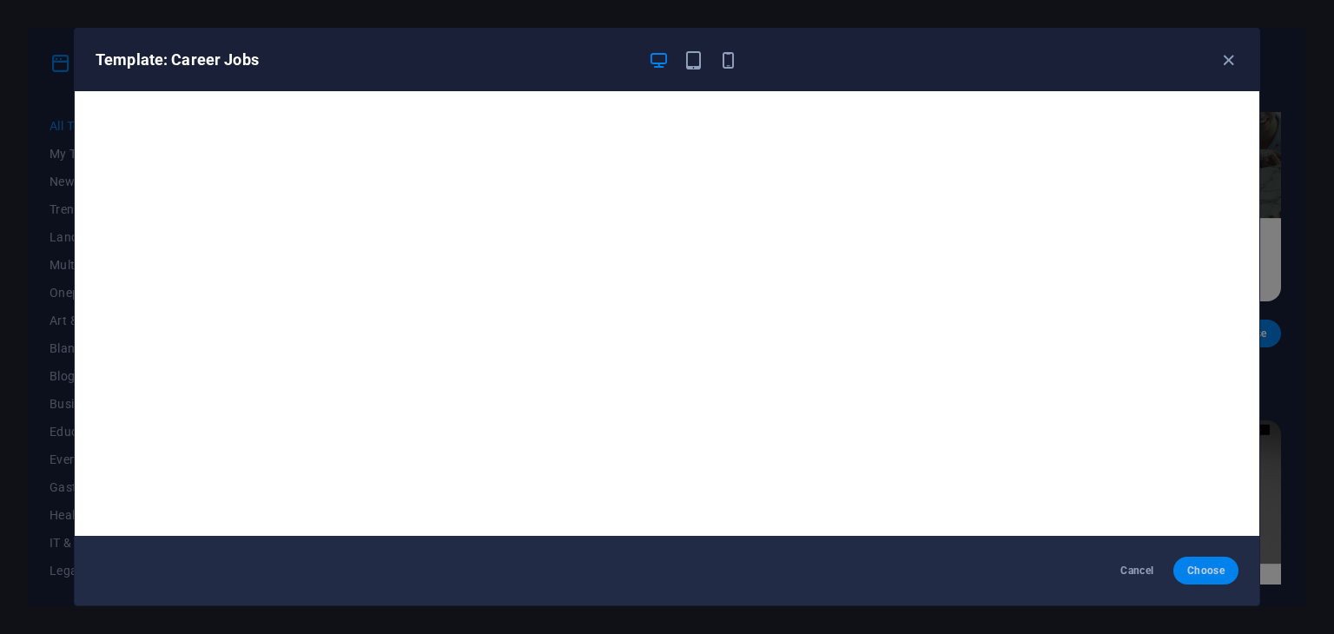
click at [1216, 570] on span "Choose" at bounding box center [1205, 570] width 37 height 14
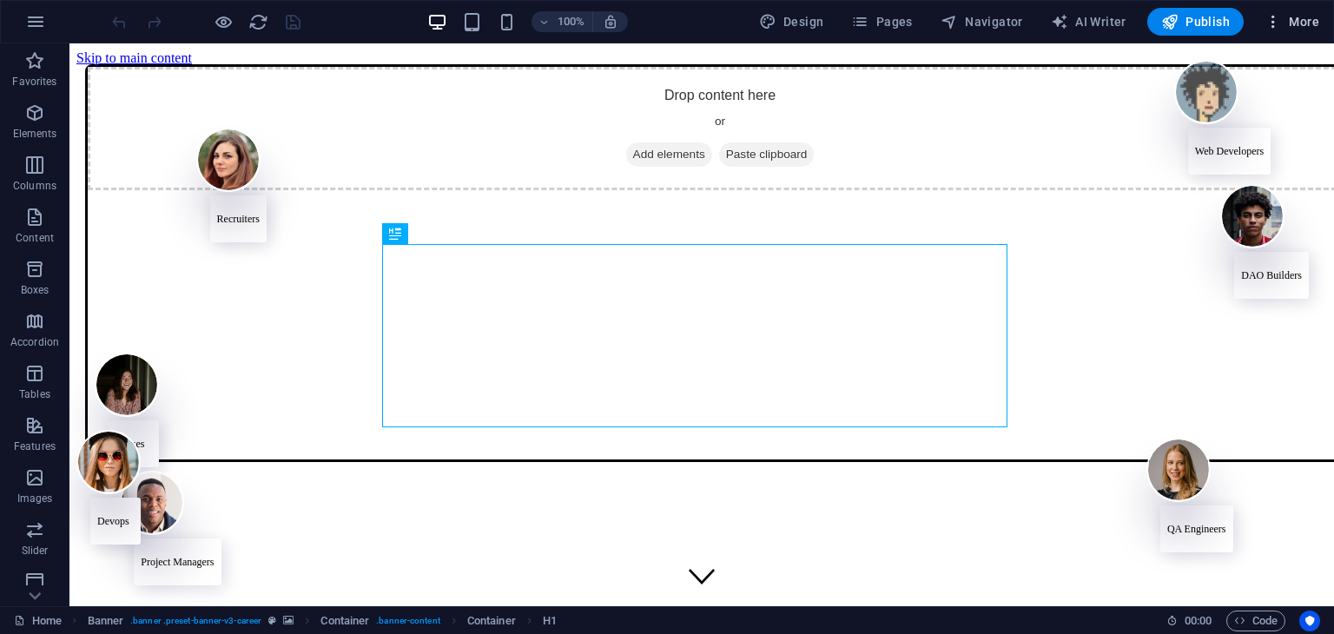
click at [1269, 22] on icon "button" at bounding box center [1272, 21] width 17 height 17
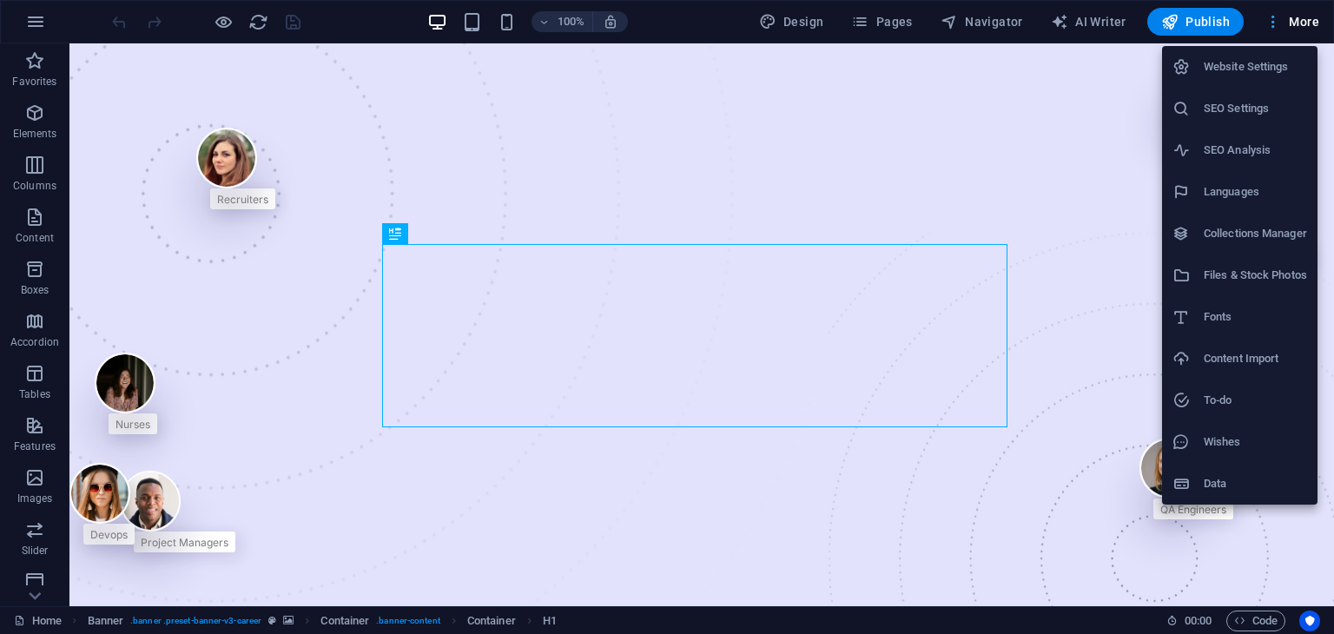
click at [1269, 22] on div at bounding box center [667, 317] width 1334 height 634
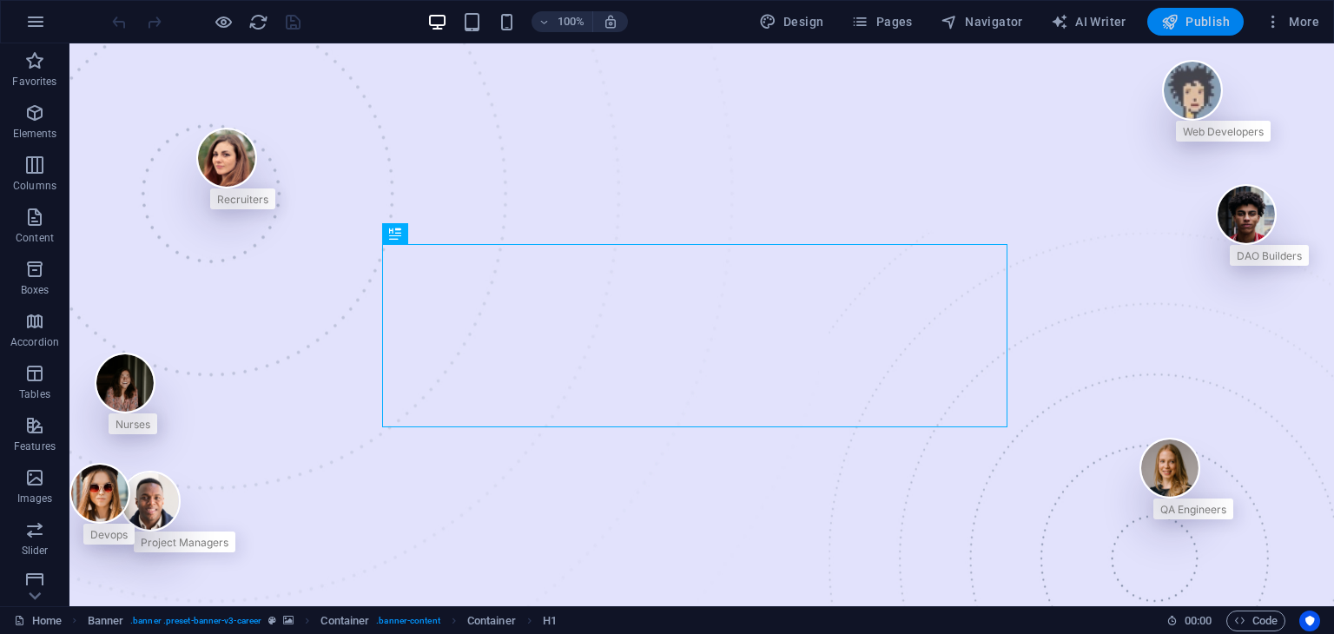
click at [1202, 23] on span "Publish" at bounding box center [1195, 21] width 69 height 17
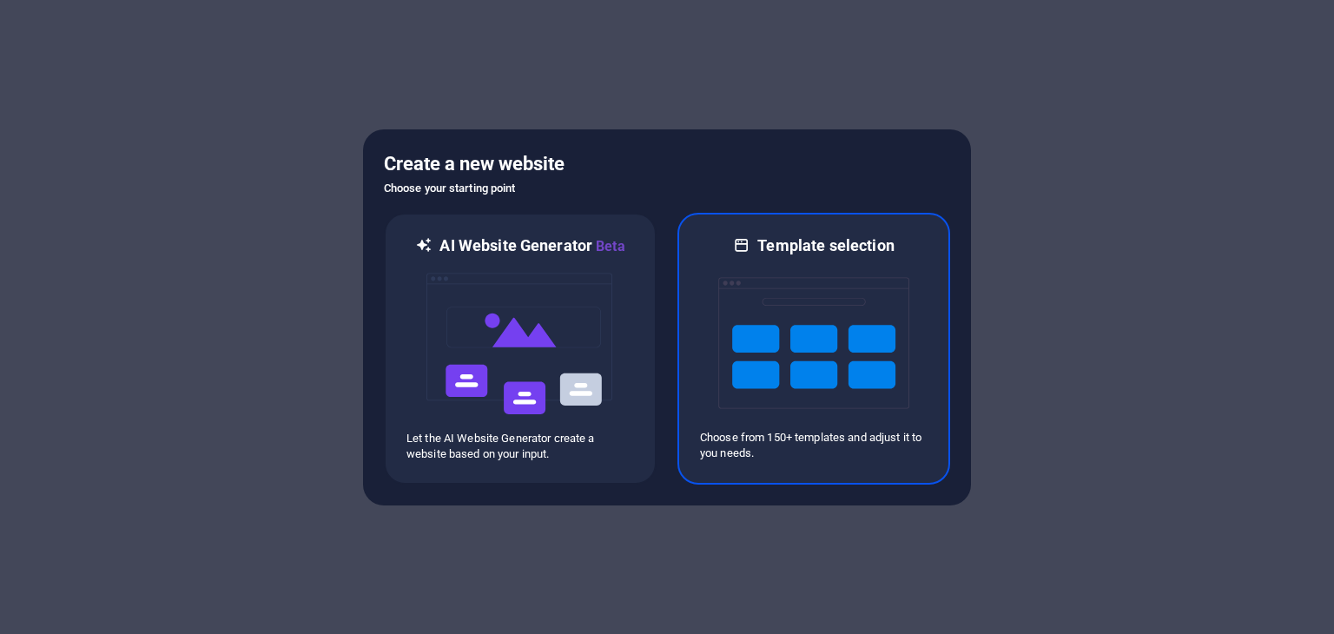
click at [714, 254] on div "Template selection" at bounding box center [813, 245] width 227 height 21
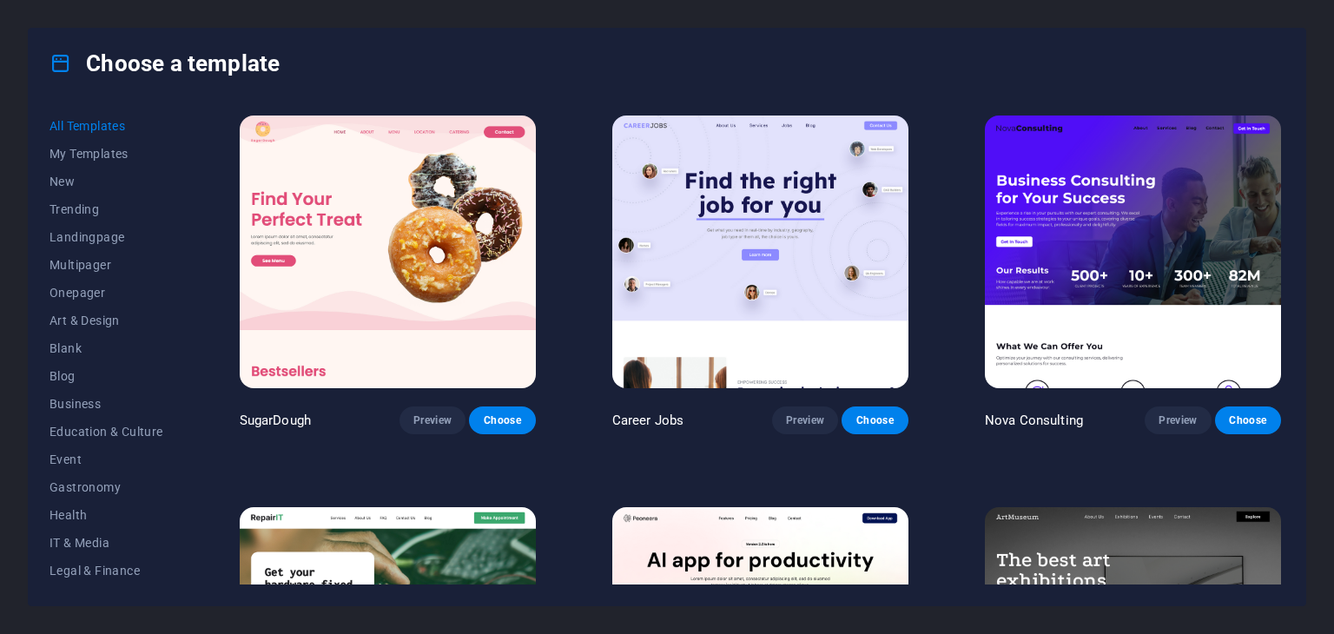
click at [825, 286] on img at bounding box center [760, 251] width 296 height 273
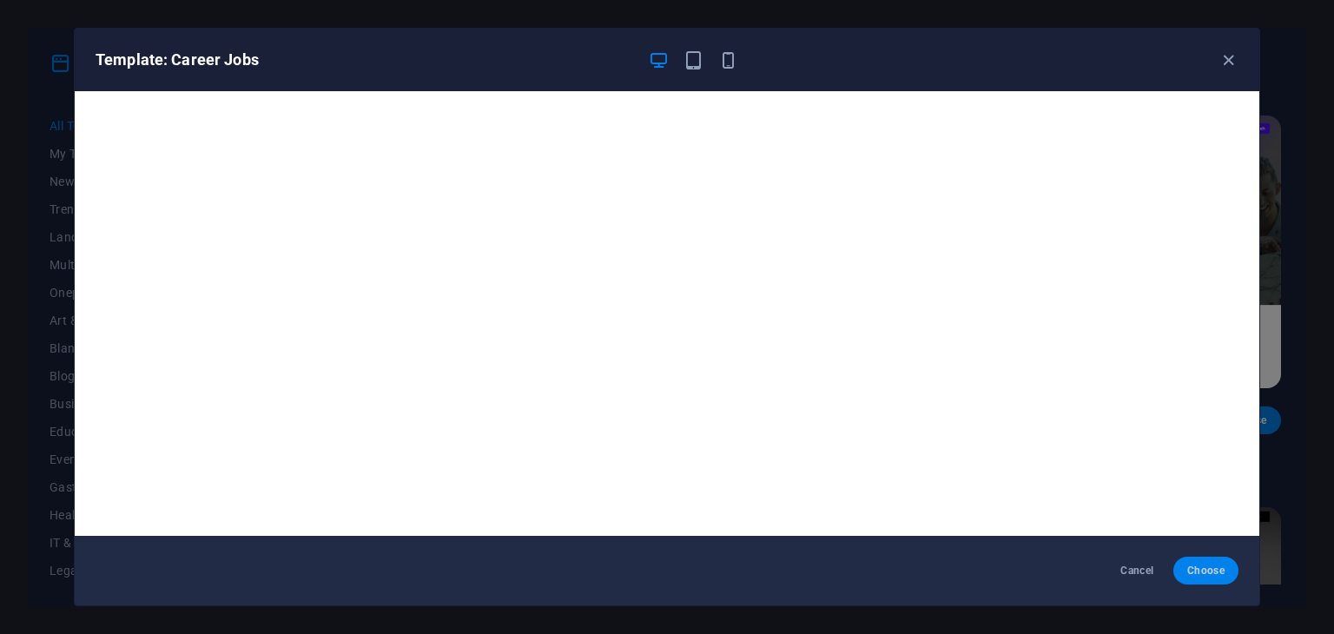
click at [1223, 563] on span "Choose" at bounding box center [1205, 570] width 37 height 14
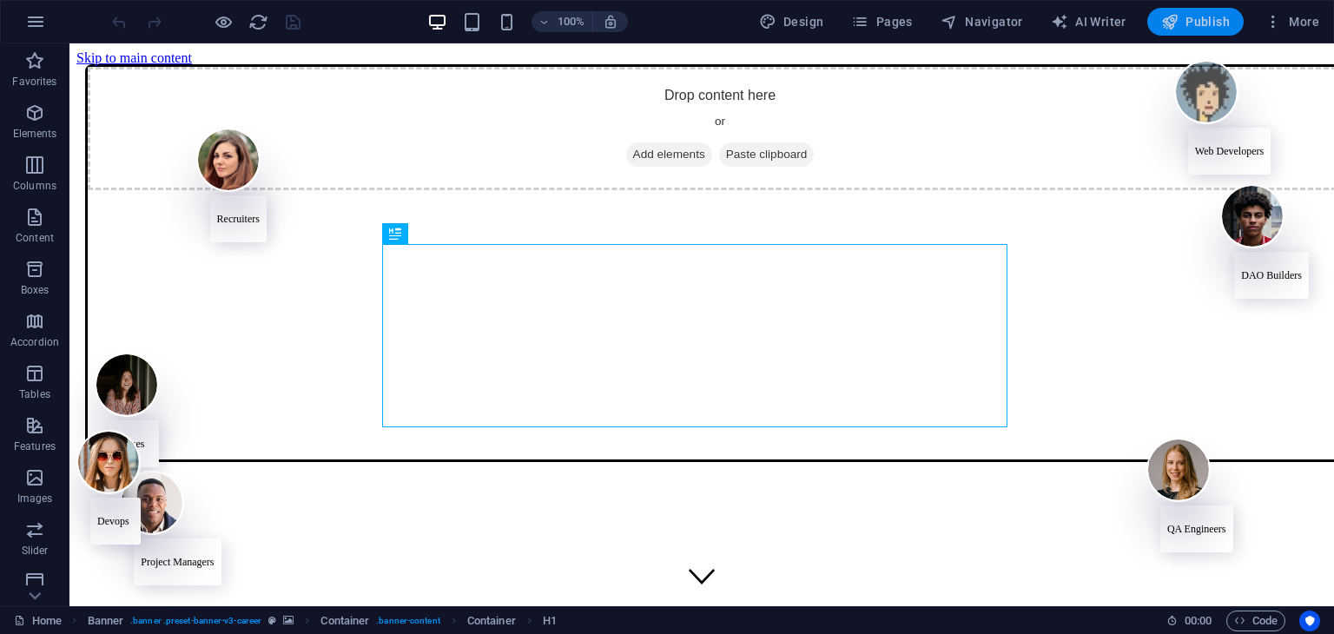
click at [1210, 20] on span "Publish" at bounding box center [1195, 21] width 69 height 17
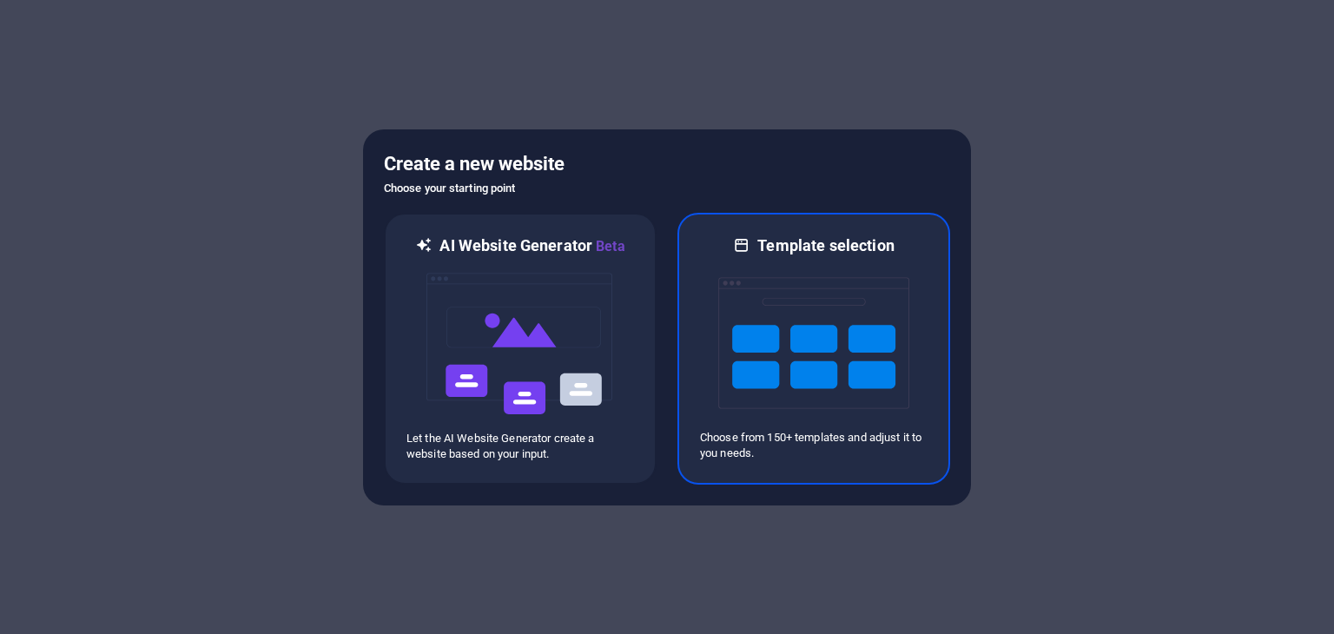
click at [926, 266] on div at bounding box center [813, 343] width 227 height 174
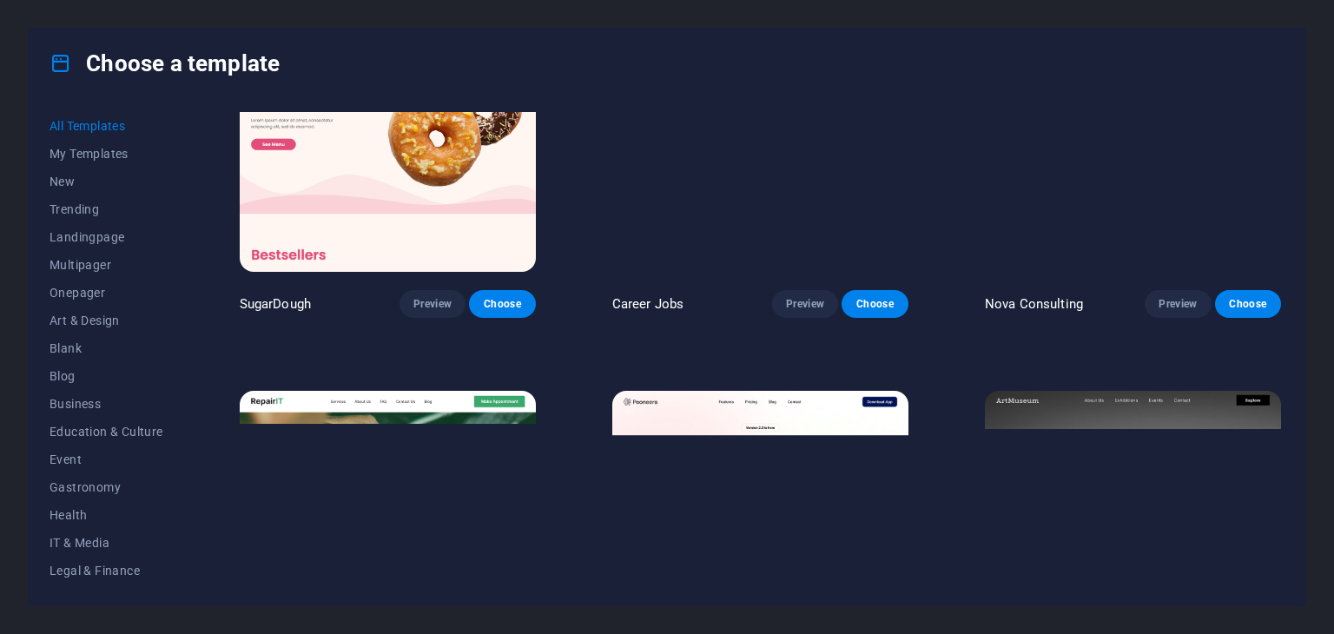
scroll to position [260, 0]
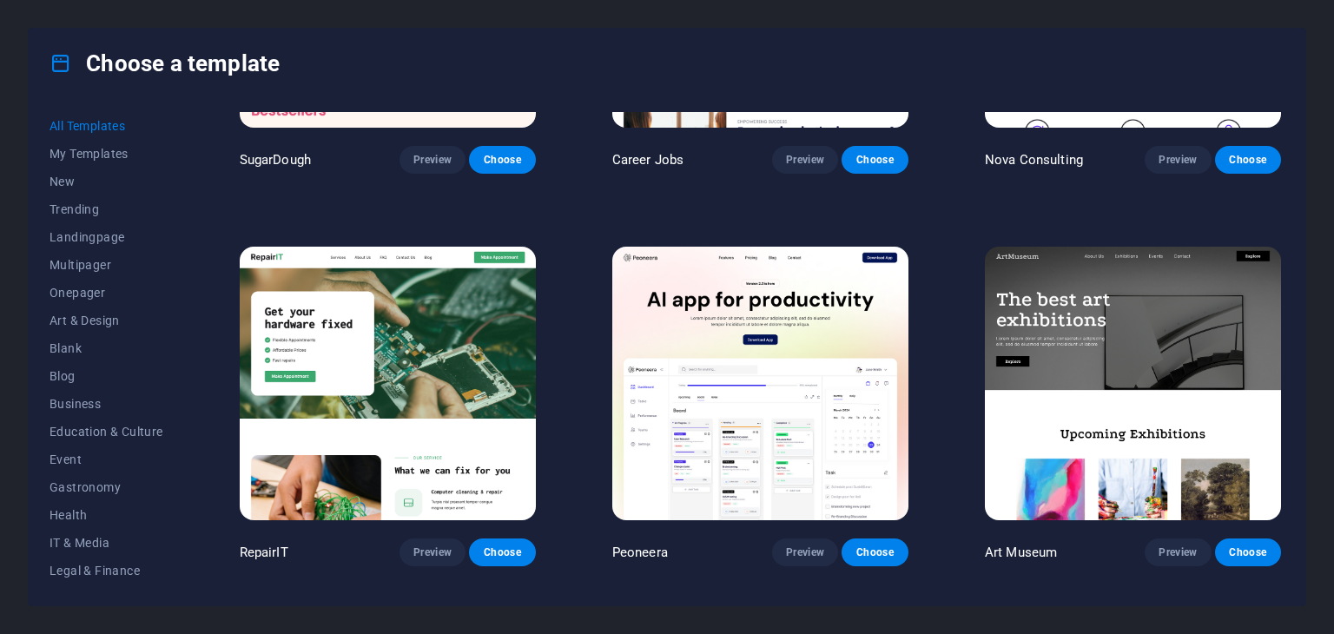
click at [1090, 333] on img at bounding box center [1133, 383] width 296 height 273
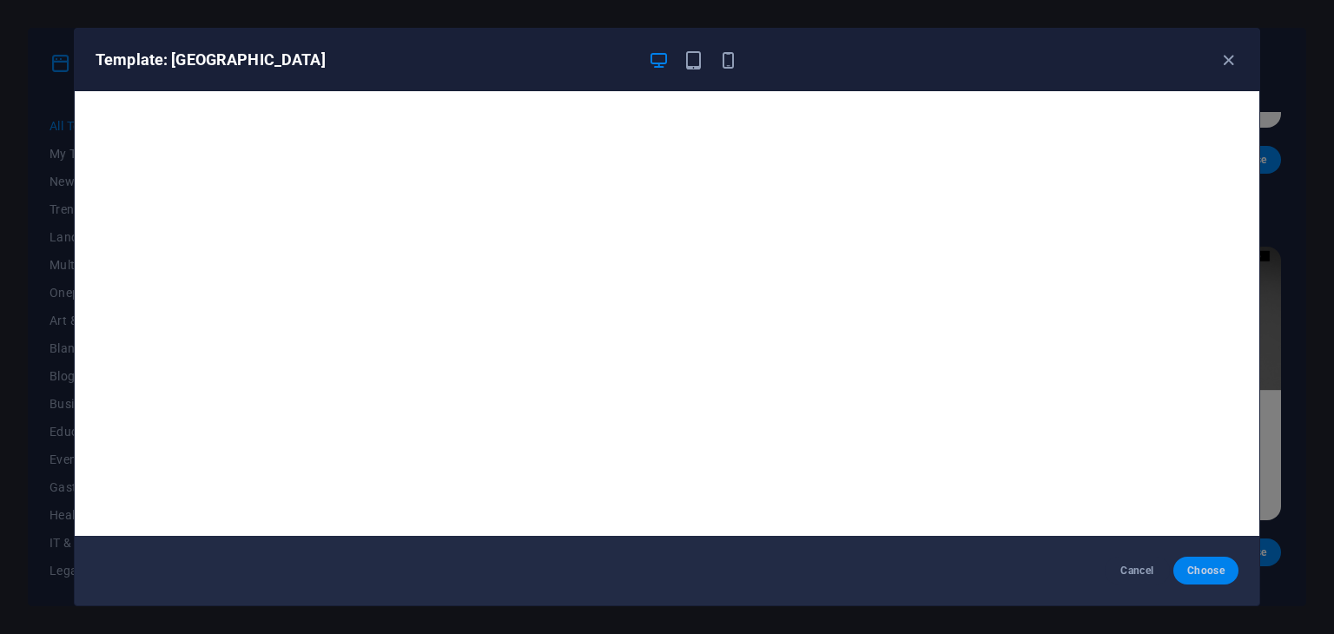
click at [1226, 565] on button "Choose" at bounding box center [1205, 571] width 65 height 28
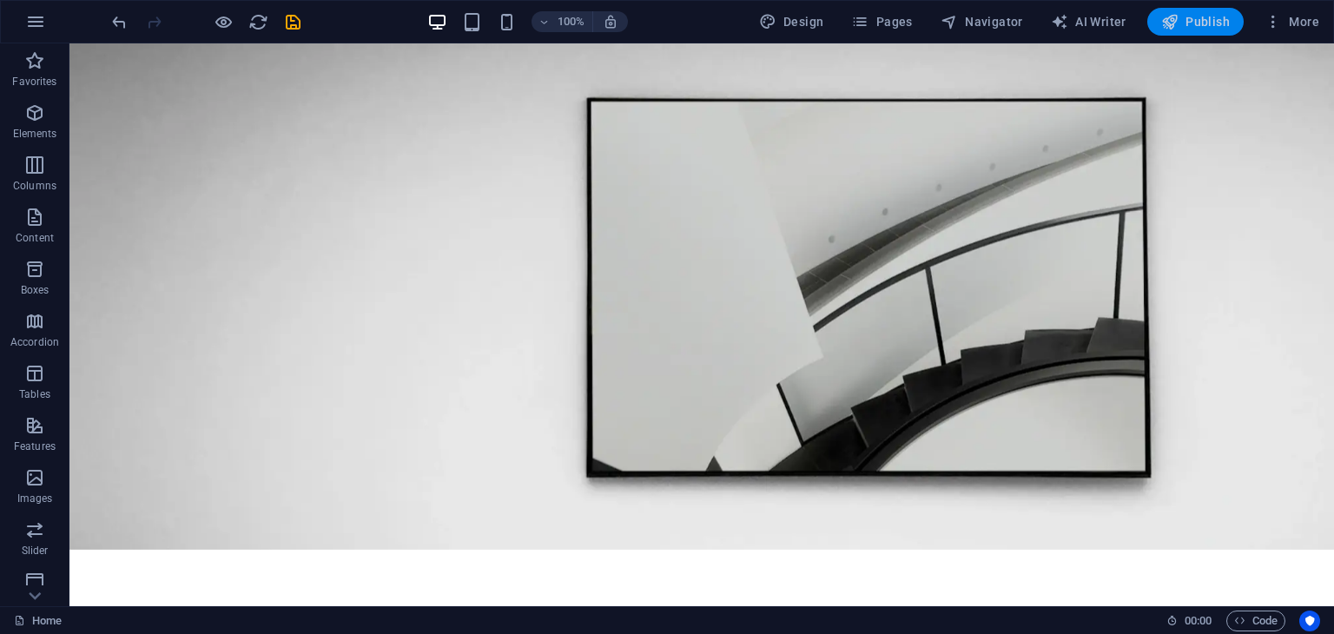
click at [1199, 26] on span "Publish" at bounding box center [1195, 21] width 69 height 17
checkbox input "false"
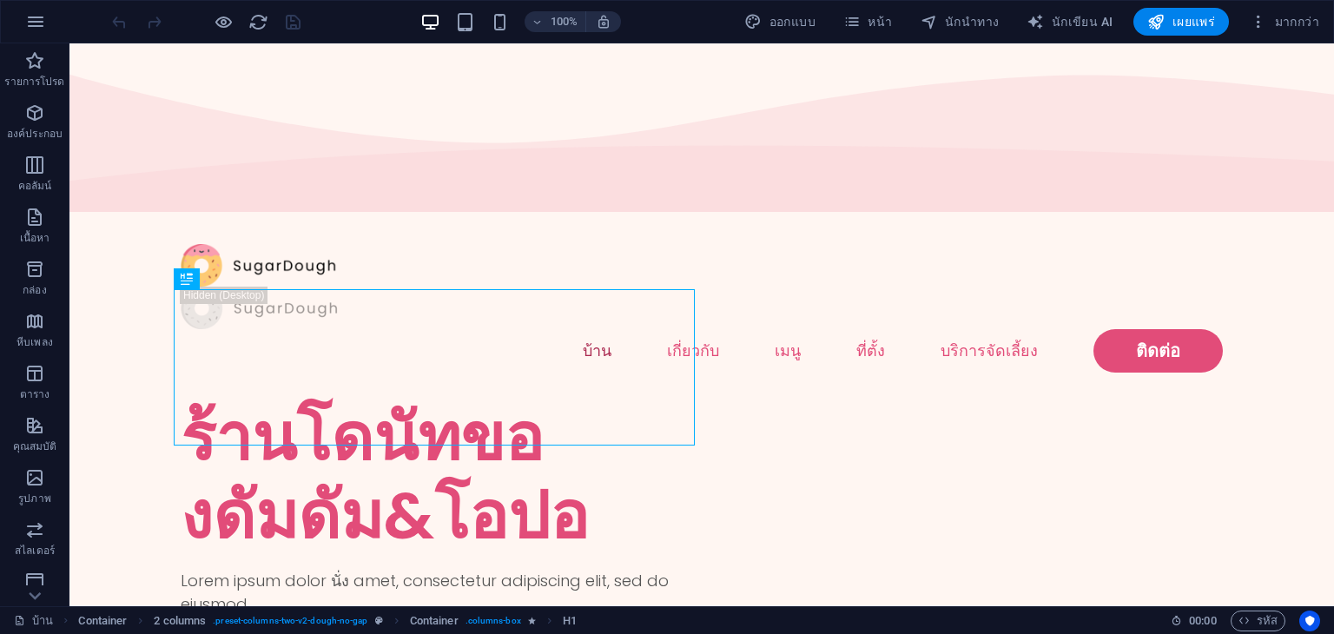
click at [682, 31] on div "100% ออกแบบ หน้า นักนำทาง นักเขียน AI เผยแพร่ มากกว่า" at bounding box center [717, 22] width 1217 height 28
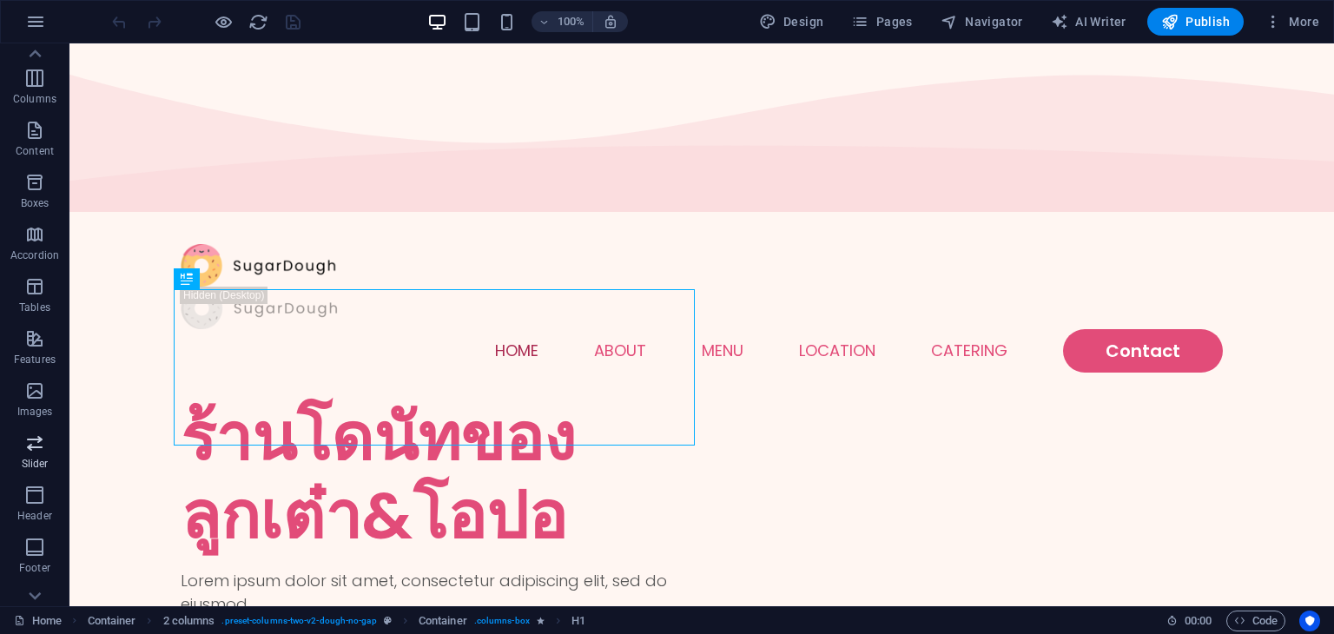
click at [723, 23] on div "100% Design Pages Navigator AI Writer Publish More" at bounding box center [717, 22] width 1217 height 28
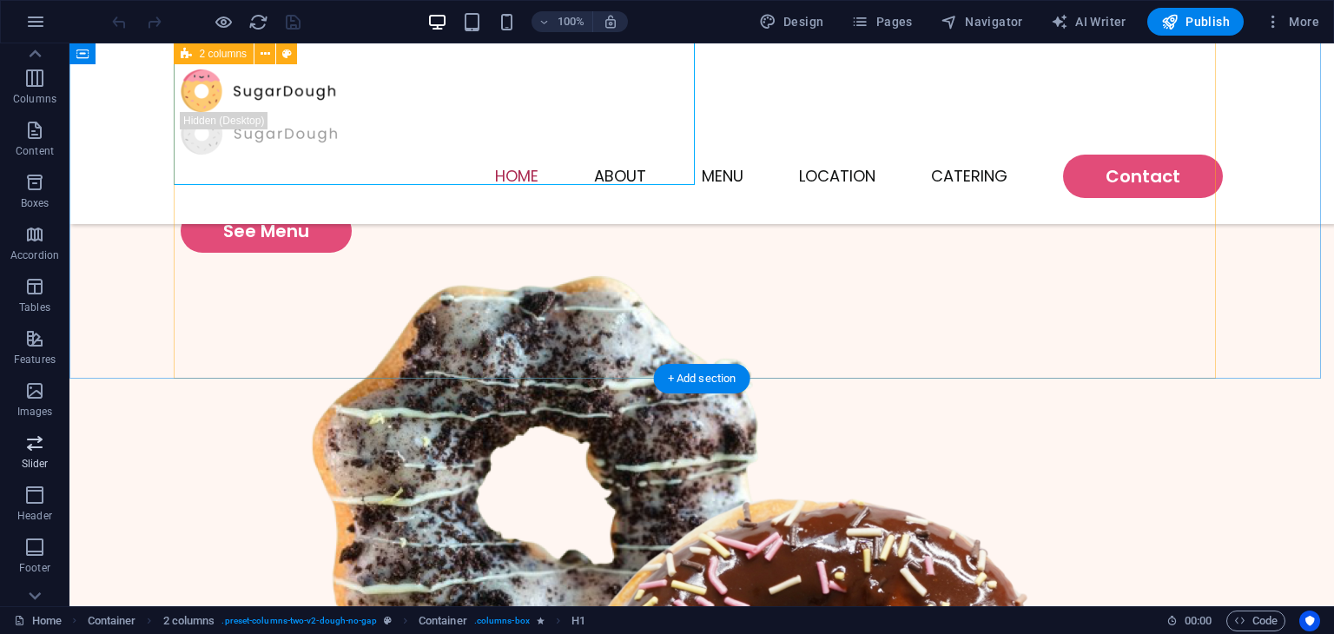
scroll to position [0, 0]
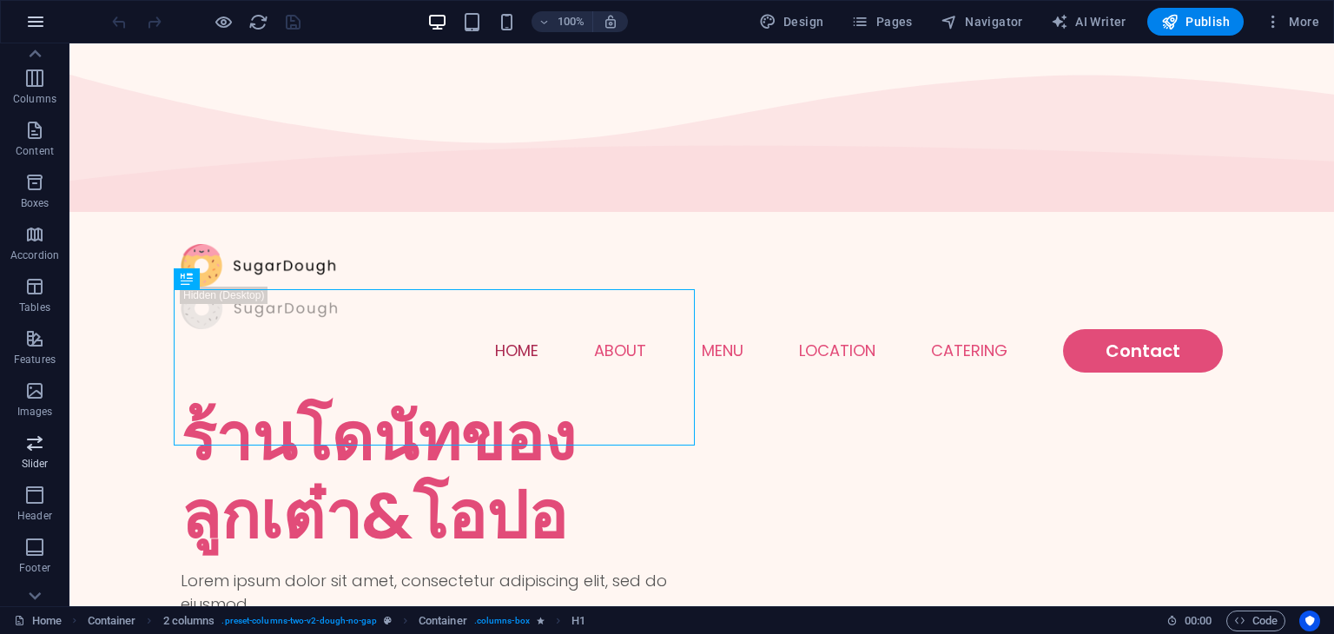
click at [29, 22] on icon "button" at bounding box center [35, 21] width 21 height 21
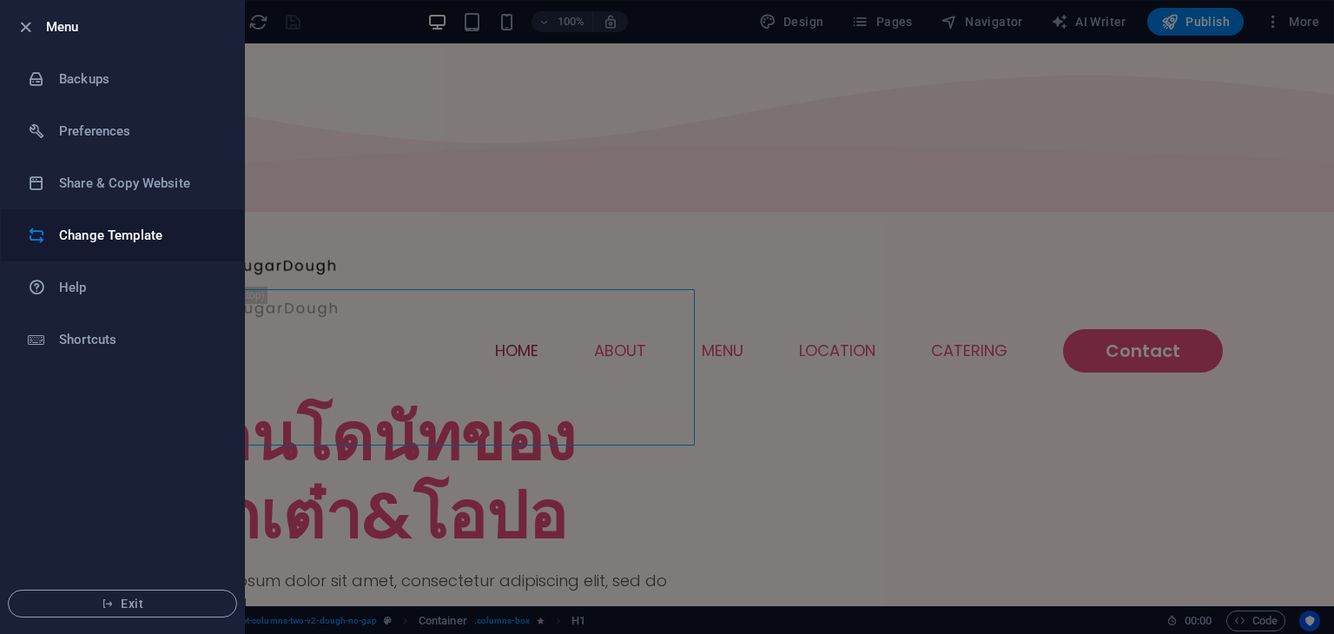
click at [101, 234] on h6 "Change Template" at bounding box center [139, 235] width 161 height 21
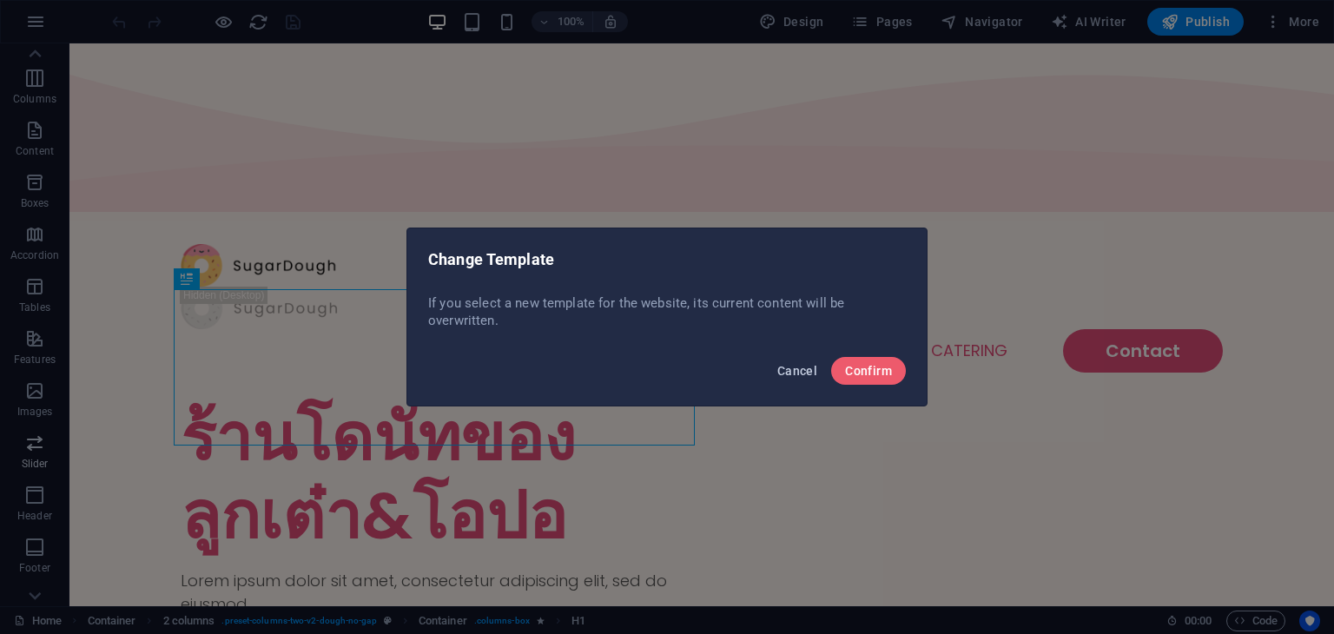
click at [788, 370] on span "Cancel" at bounding box center [797, 371] width 40 height 14
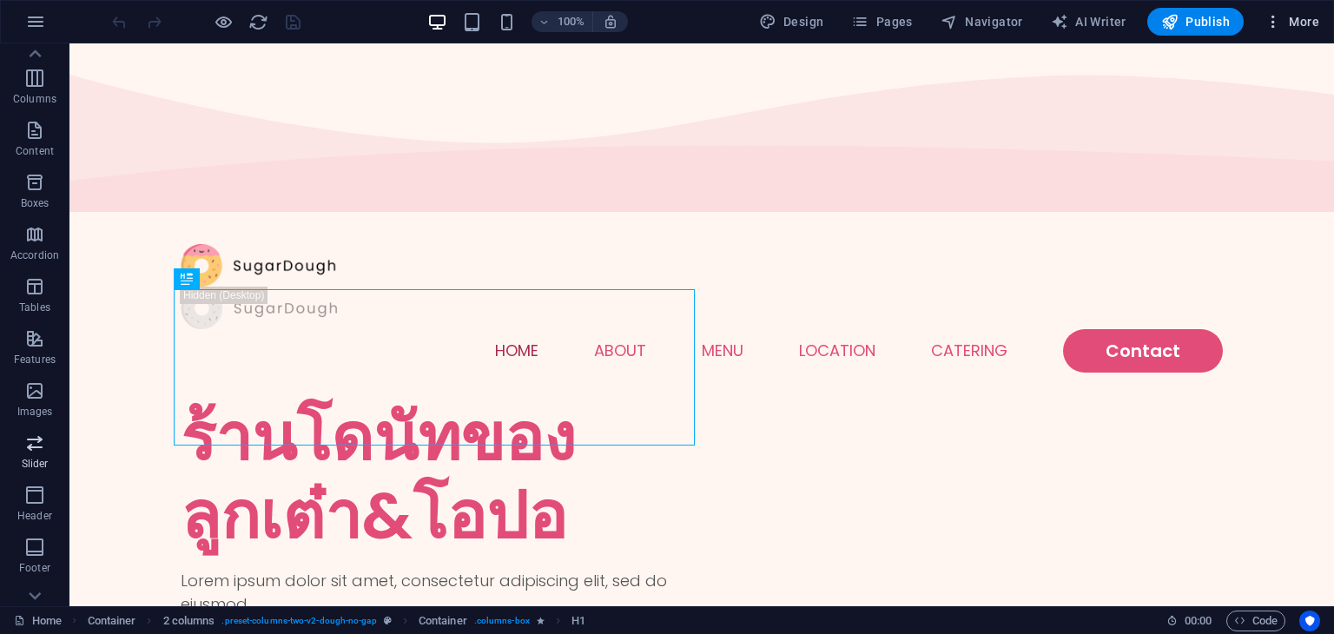
click at [1270, 22] on icon "button" at bounding box center [1272, 21] width 17 height 17
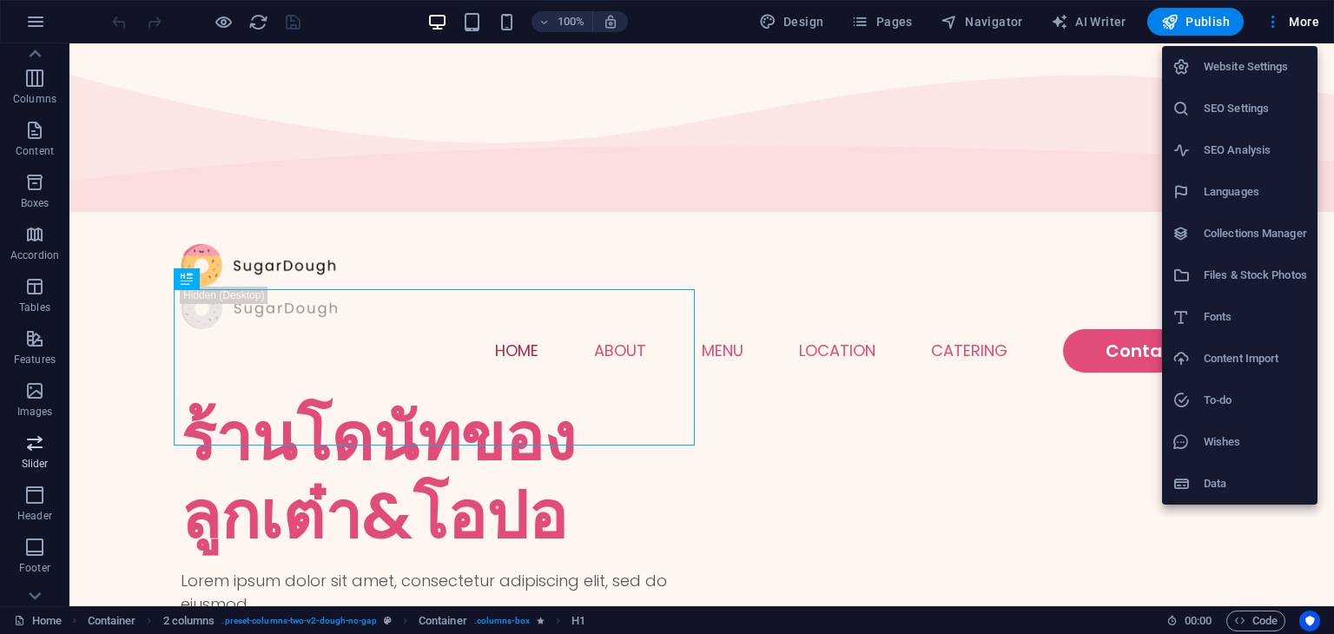
click at [1241, 72] on h6 "Website Settings" at bounding box center [1254, 66] width 103 height 21
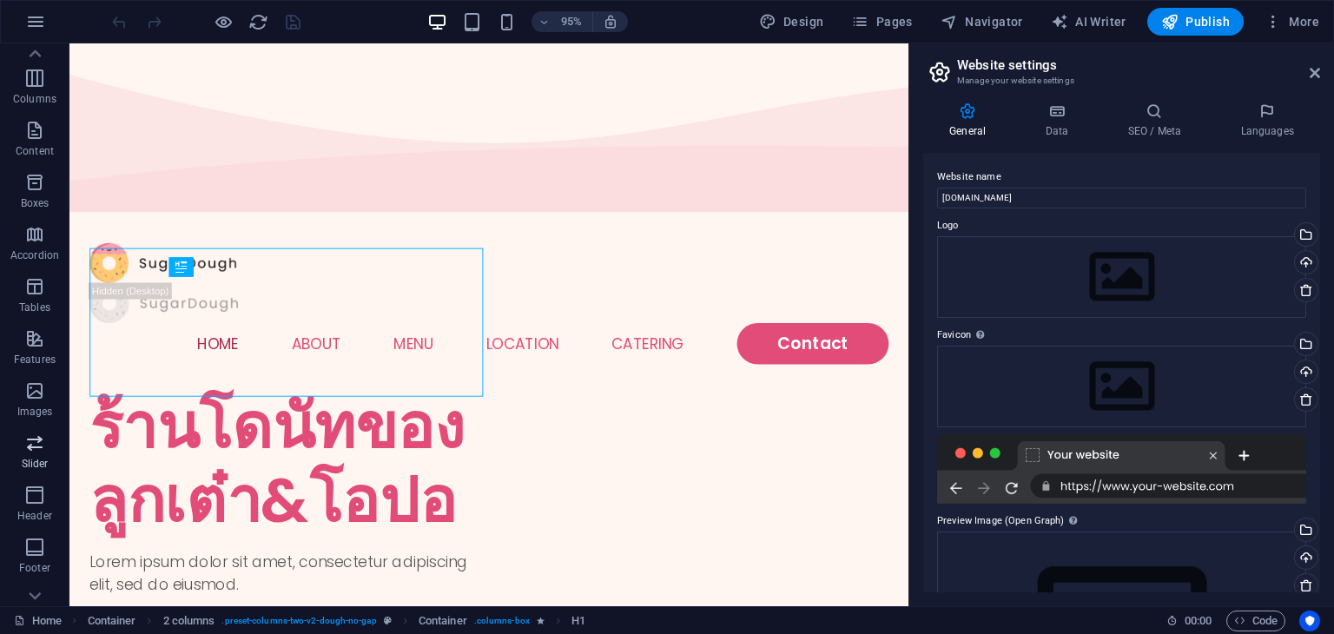
click at [1320, 68] on aside "Website settings Manage your website settings General Data SEO / Meta Languages…" at bounding box center [1120, 324] width 425 height 563
click at [1309, 73] on icon at bounding box center [1314, 73] width 10 height 14
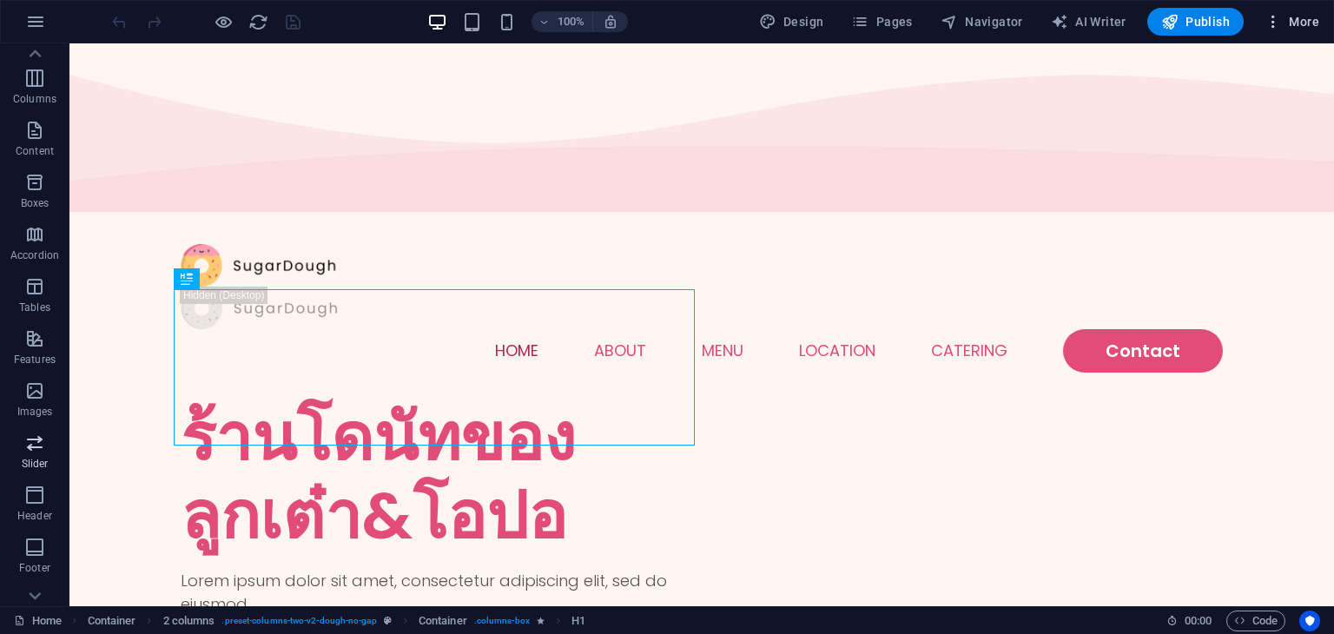
click at [1263, 18] on button "More" at bounding box center [1291, 22] width 69 height 28
